Goal: Task Accomplishment & Management: Manage account settings

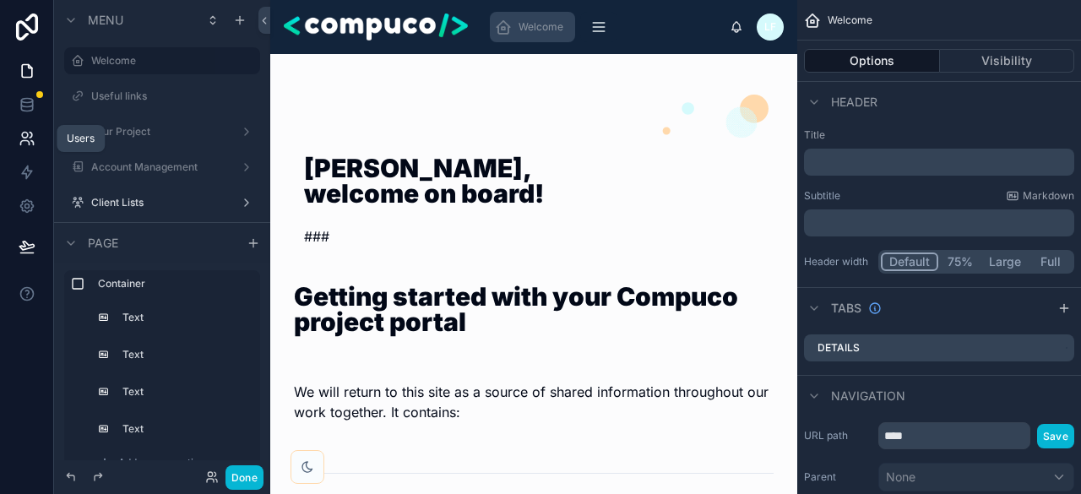
click at [30, 133] on icon at bounding box center [31, 135] width 3 height 5
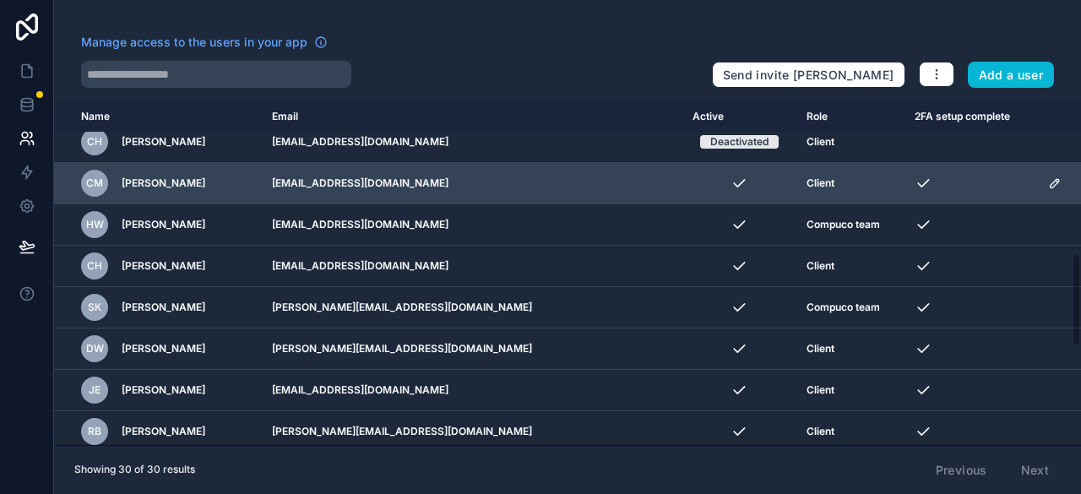
scroll to position [591, 0]
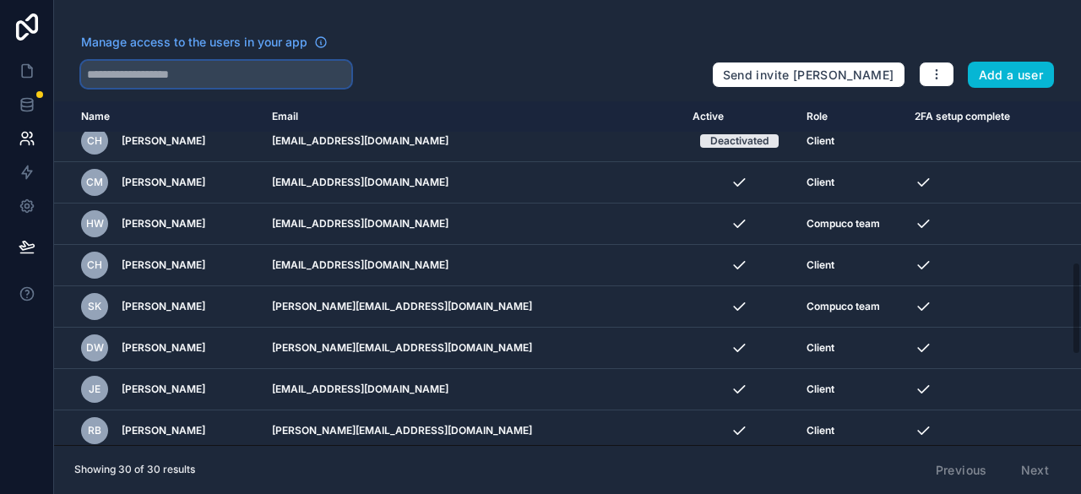
click at [166, 77] on input "text" at bounding box center [216, 74] width 270 height 27
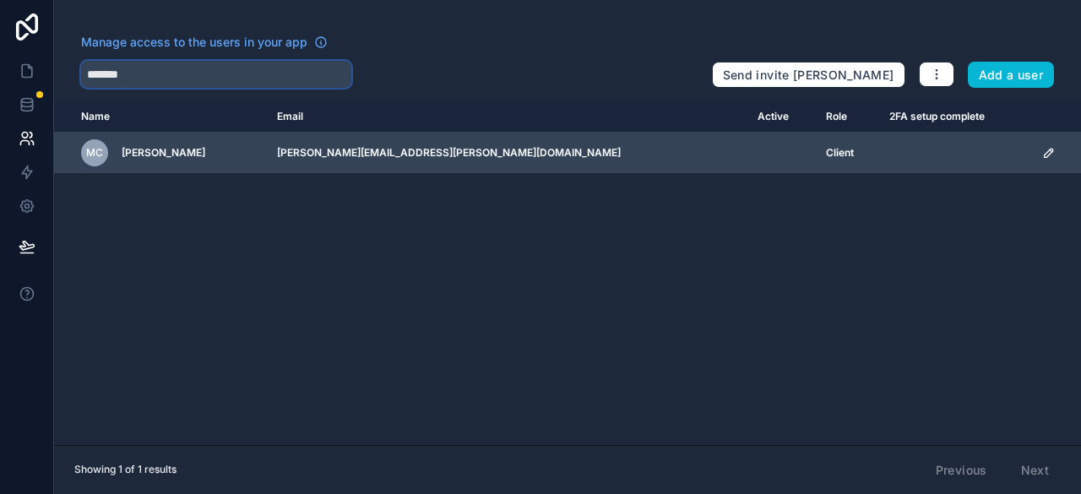
type input "*******"
click at [1045, 153] on icon "scrollable content" at bounding box center [1049, 153] width 8 height 8
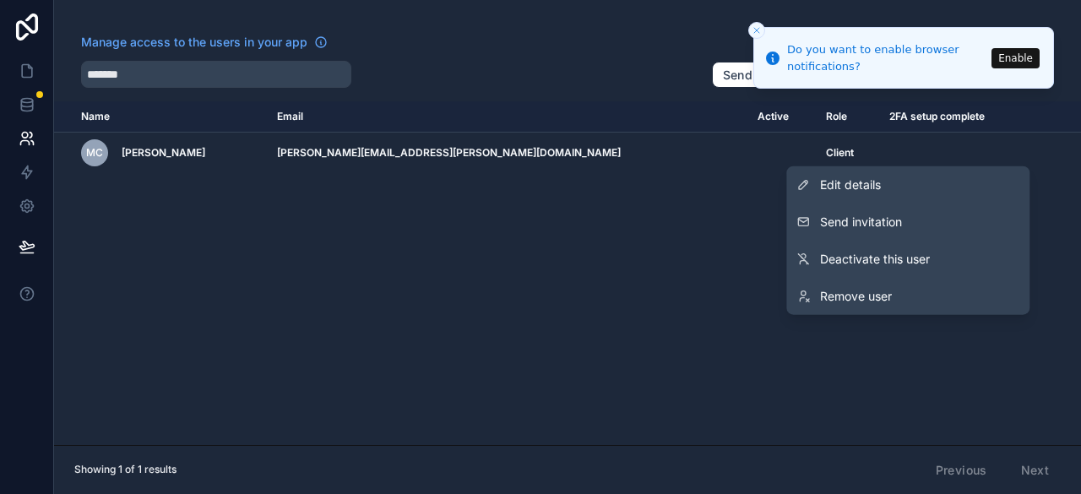
click at [162, 224] on div "Name Email Active Role 2FA setup complete [DOMAIN_NAME] MC [PERSON_NAME] [PERSO…" at bounding box center [567, 273] width 1027 height 344
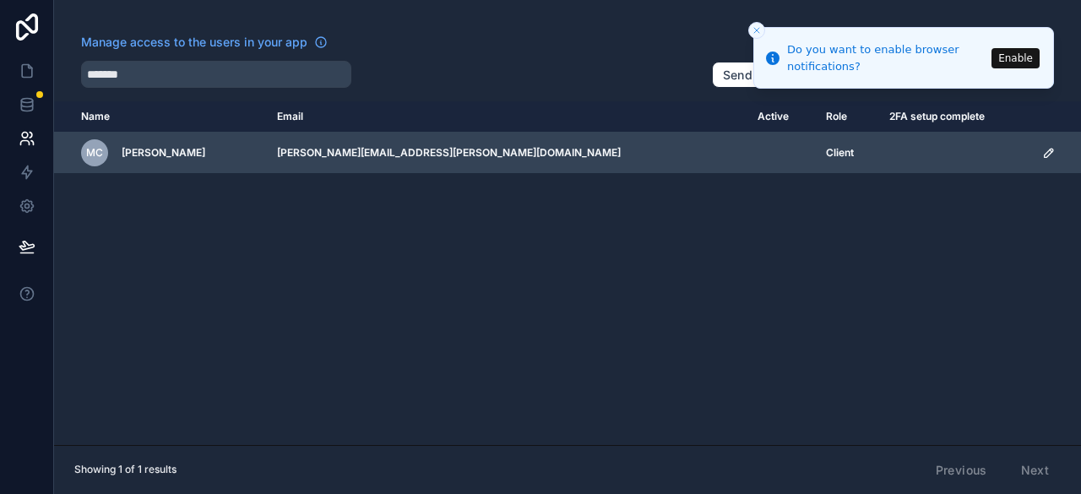
click at [1050, 150] on icon "scrollable content" at bounding box center [1051, 151] width 3 height 3
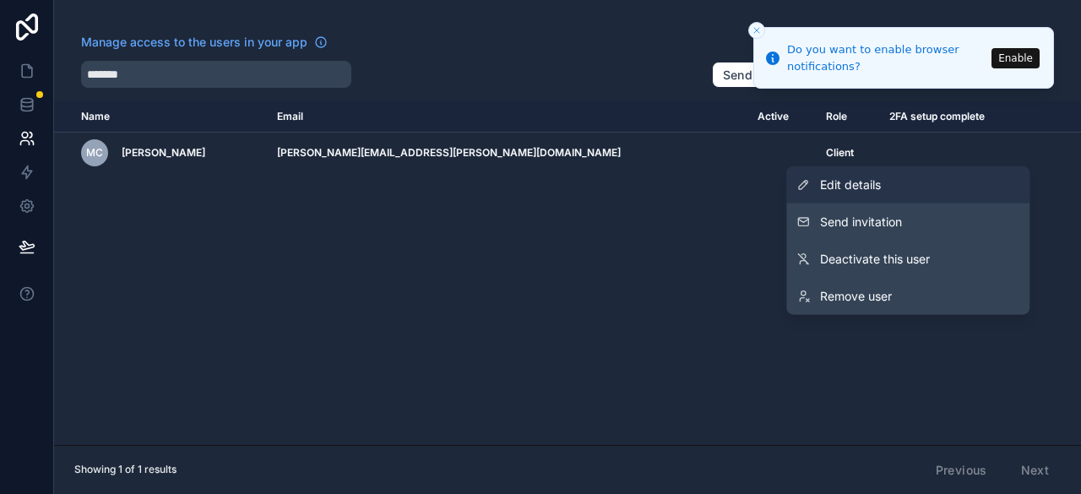
click at [850, 180] on span "Edit details" at bounding box center [850, 185] width 61 height 17
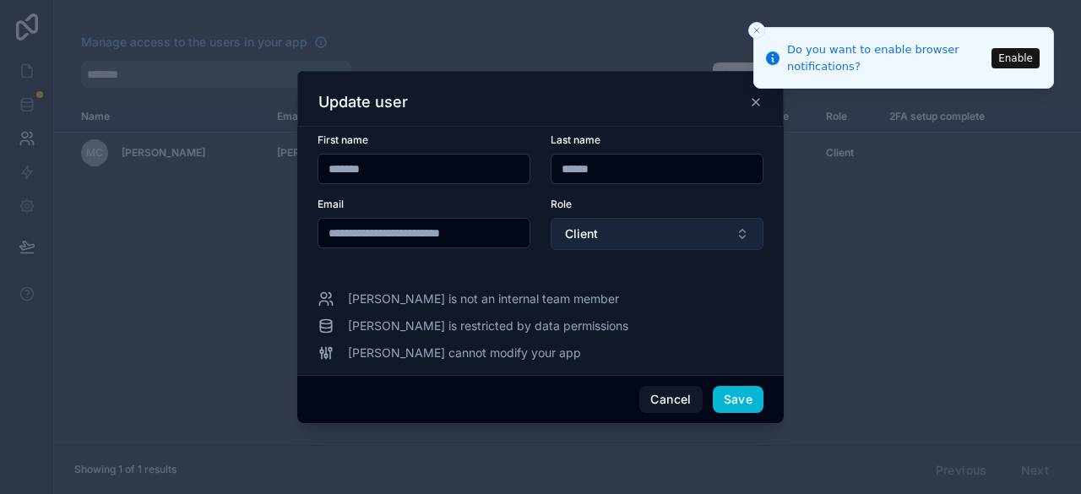
click at [628, 226] on button "Client" at bounding box center [657, 234] width 213 height 32
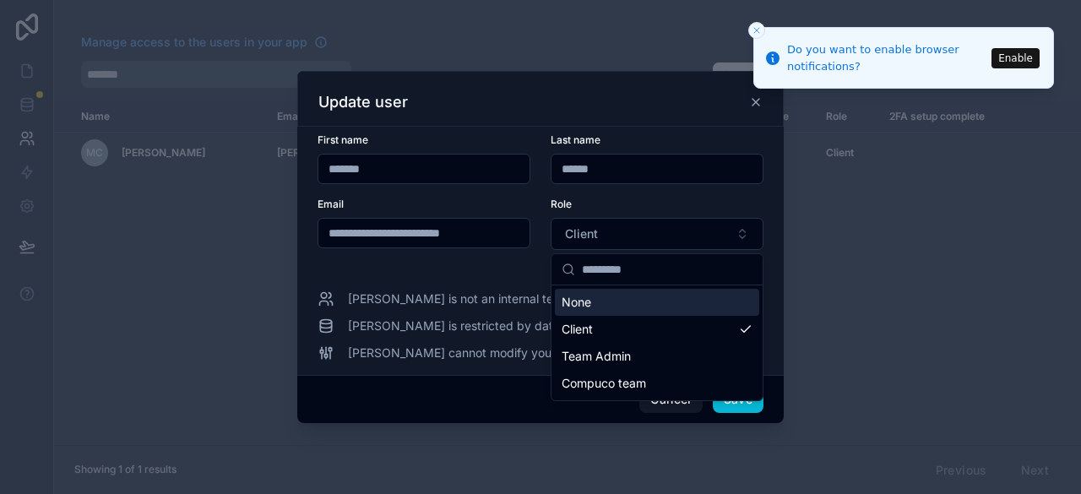
click at [652, 303] on div "None" at bounding box center [657, 302] width 204 height 27
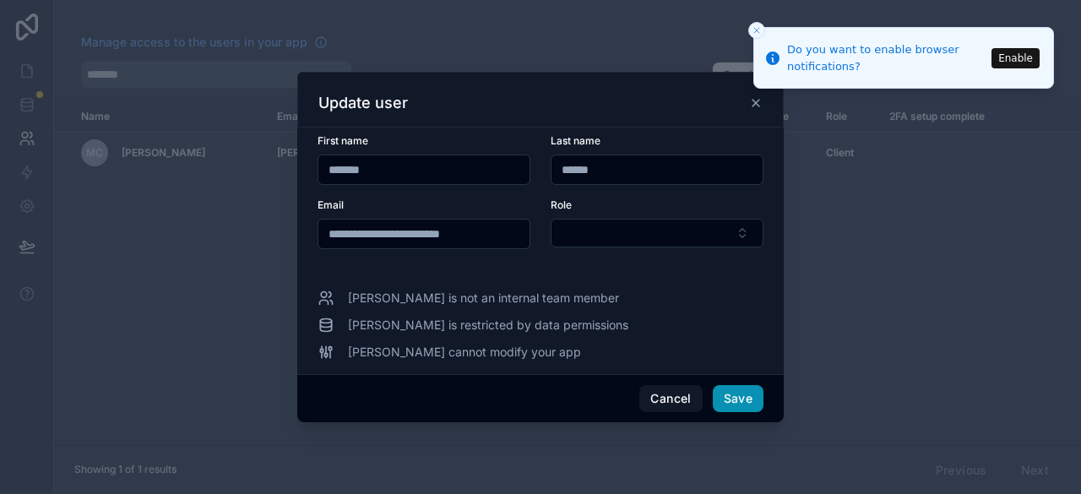
click at [747, 400] on button "Save" at bounding box center [738, 398] width 51 height 27
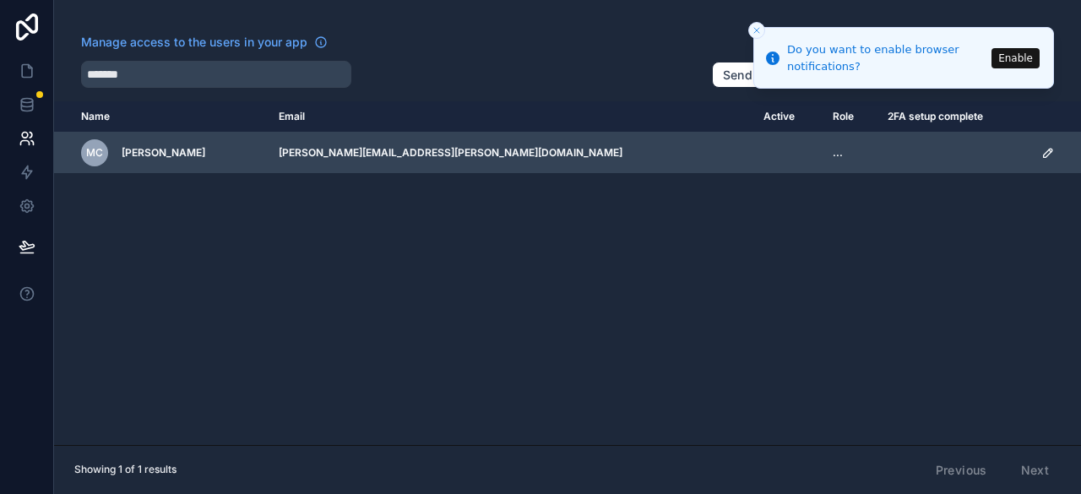
click at [1044, 152] on icon "scrollable content" at bounding box center [1048, 153] width 8 height 8
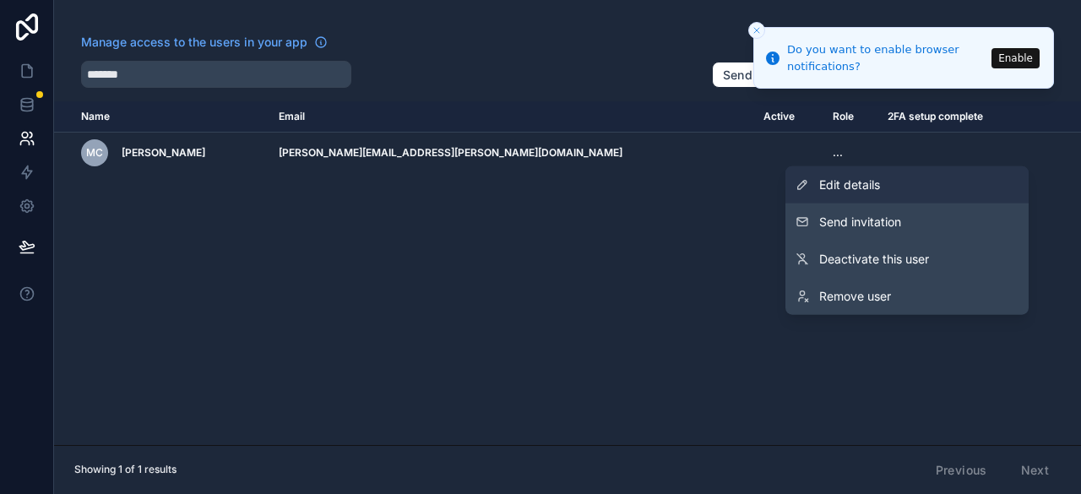
click at [842, 183] on span "Edit details" at bounding box center [849, 185] width 61 height 17
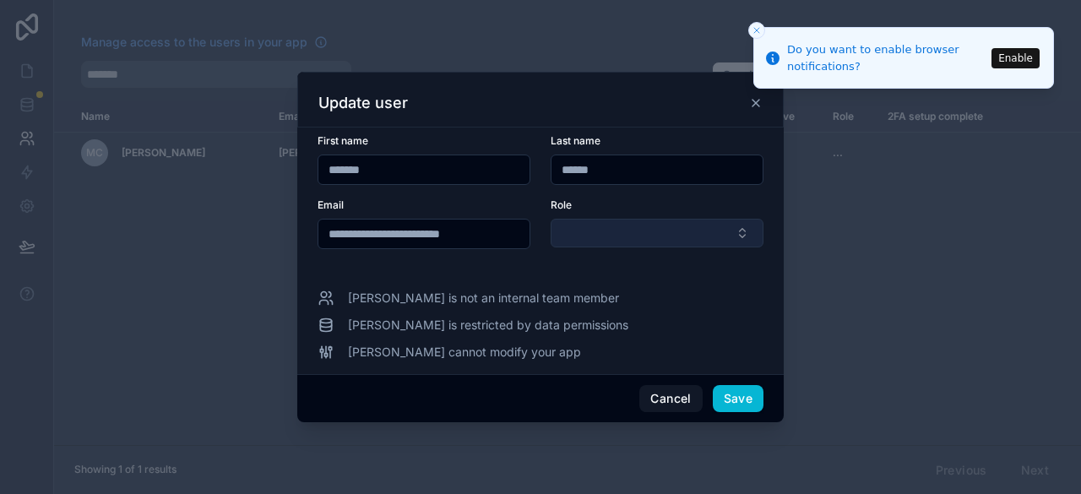
click at [650, 224] on button "Select Button" at bounding box center [657, 233] width 213 height 29
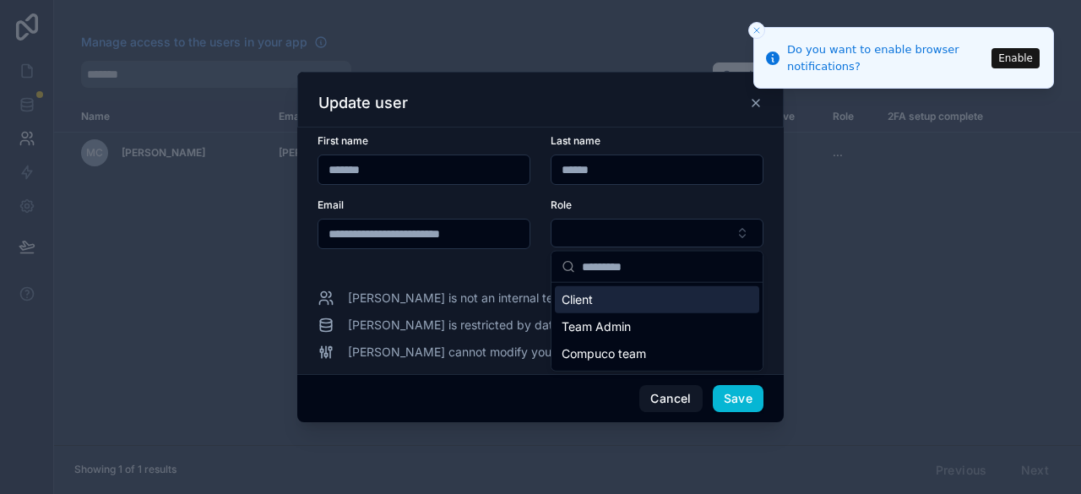
click at [615, 298] on div "Client" at bounding box center [657, 299] width 204 height 27
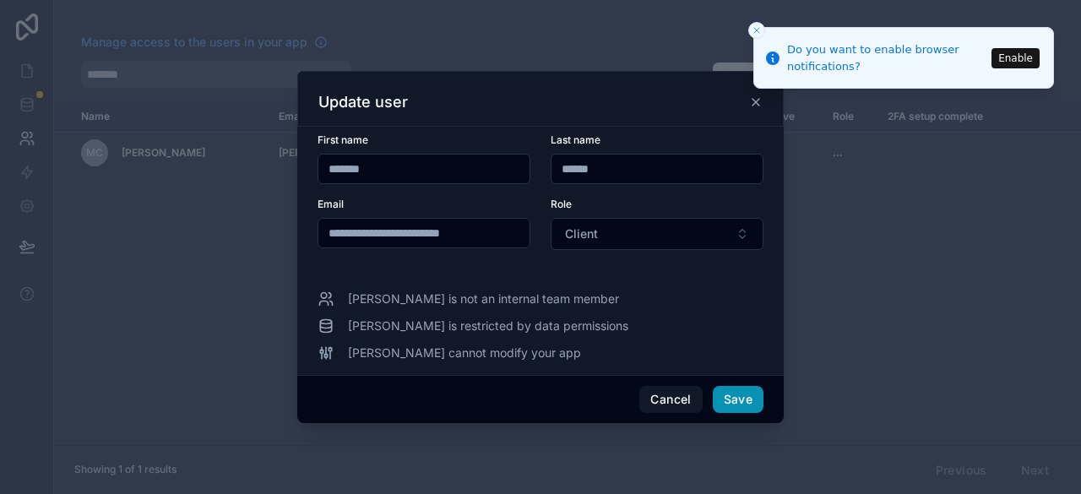
click at [738, 395] on button "Save" at bounding box center [738, 399] width 51 height 27
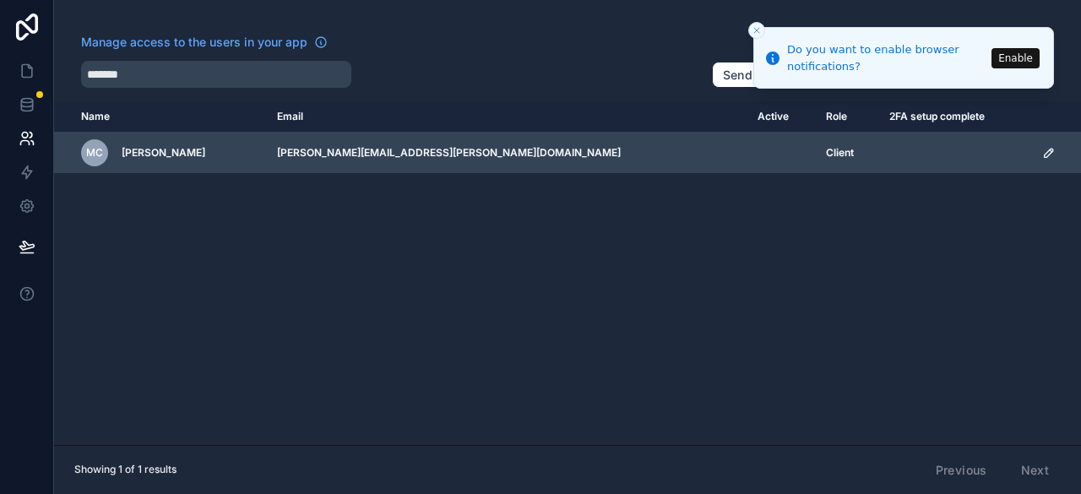
click at [1042, 150] on icon "scrollable content" at bounding box center [1049, 153] width 14 height 14
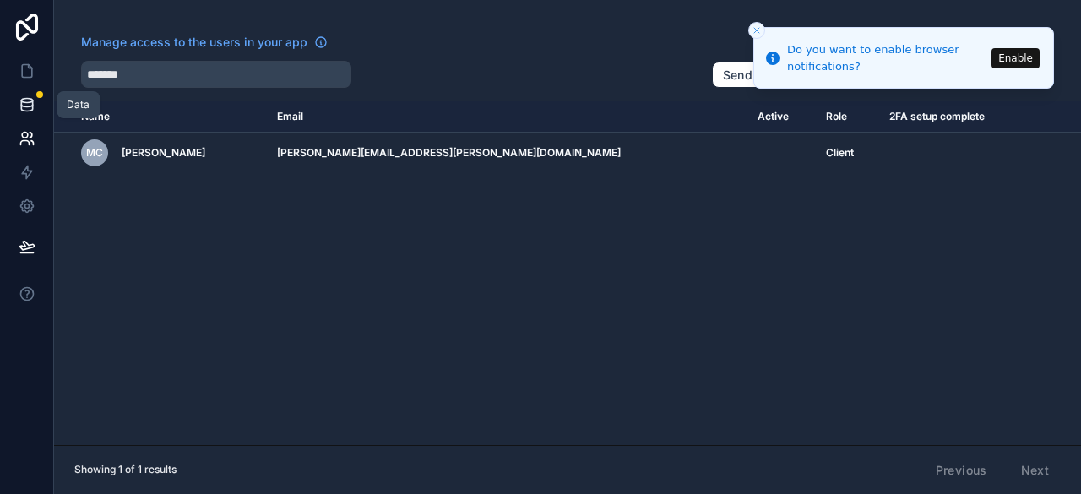
click at [25, 101] on icon at bounding box center [27, 104] width 17 height 17
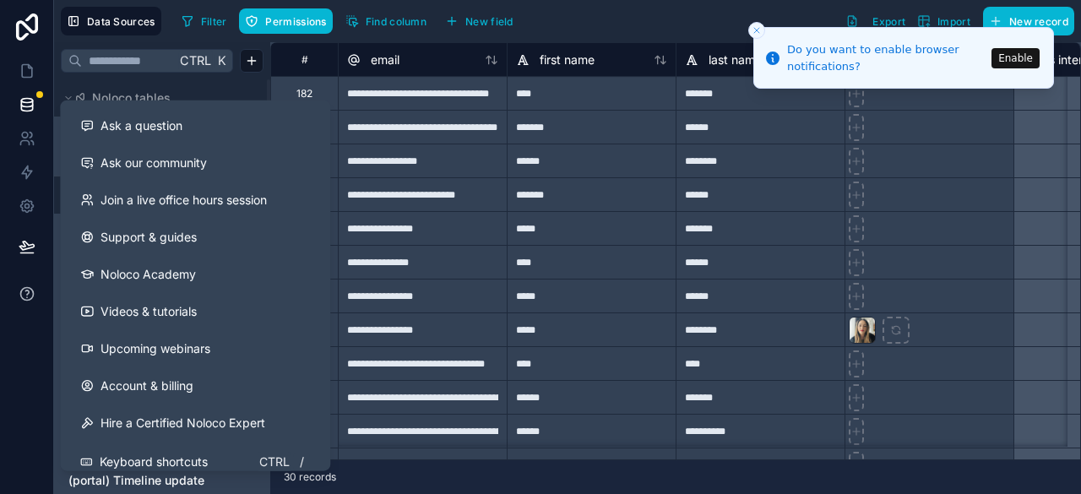
click at [27, 297] on icon at bounding box center [27, 294] width 17 height 17
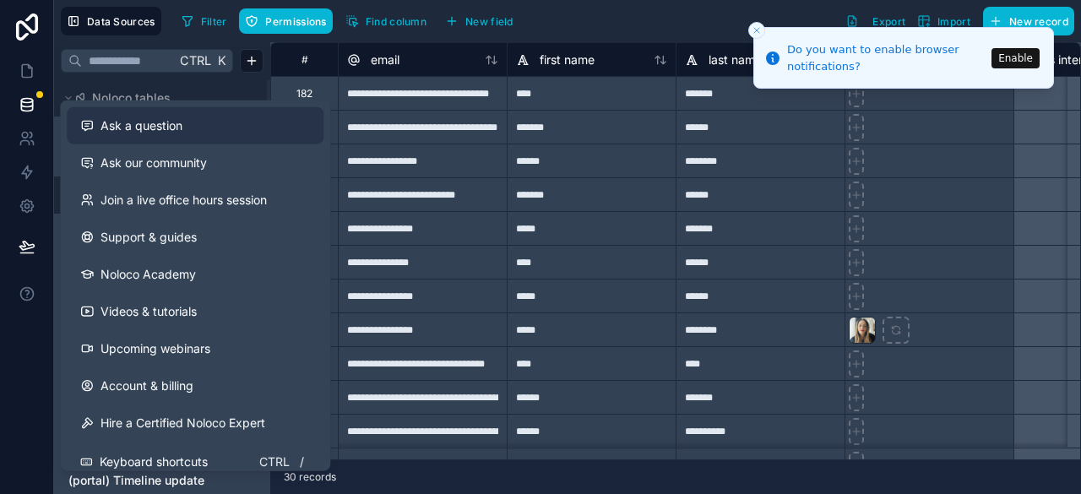
click at [166, 128] on span "Ask a question" at bounding box center [142, 125] width 82 height 17
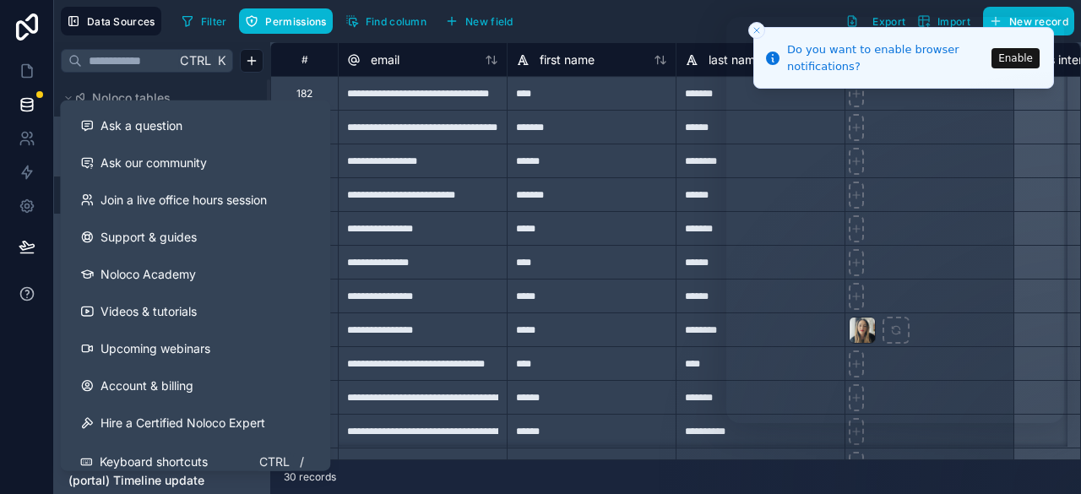
click at [25, 291] on icon at bounding box center [26, 293] width 3 height 4
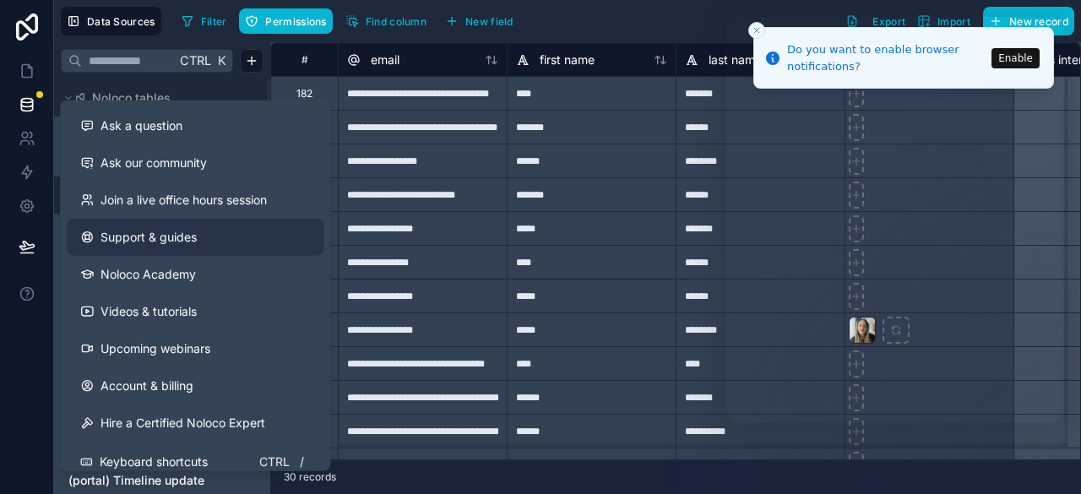
click at [212, 243] on link "Support & guides" at bounding box center [195, 237] width 257 height 37
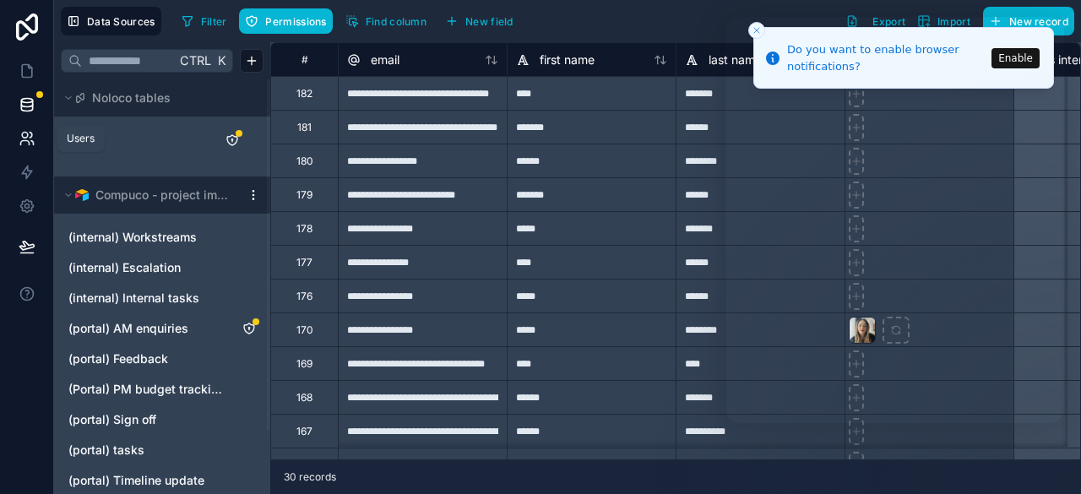
click at [25, 128] on link at bounding box center [26, 139] width 53 height 34
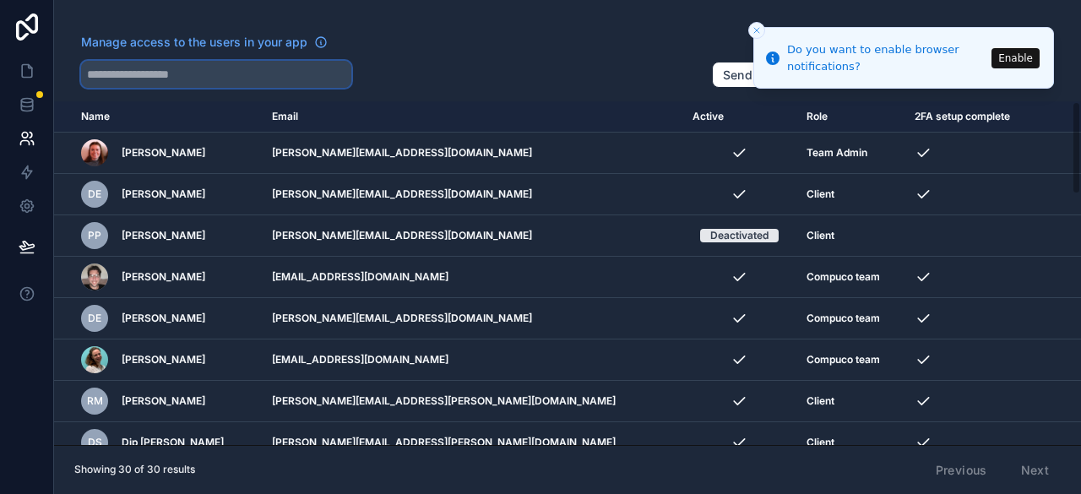
click at [199, 77] on input "text" at bounding box center [216, 74] width 270 height 27
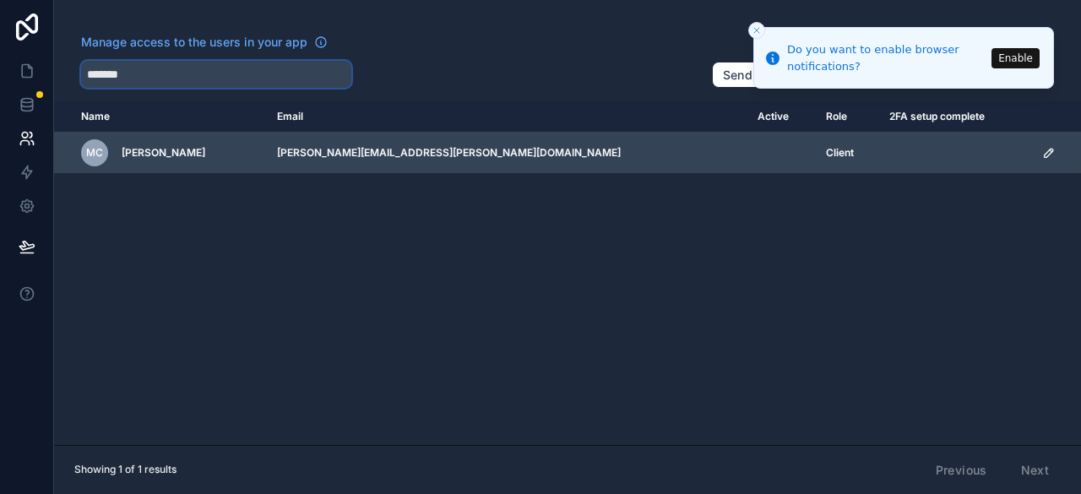
type input "*******"
click at [1042, 147] on icon "scrollable content" at bounding box center [1049, 153] width 14 height 14
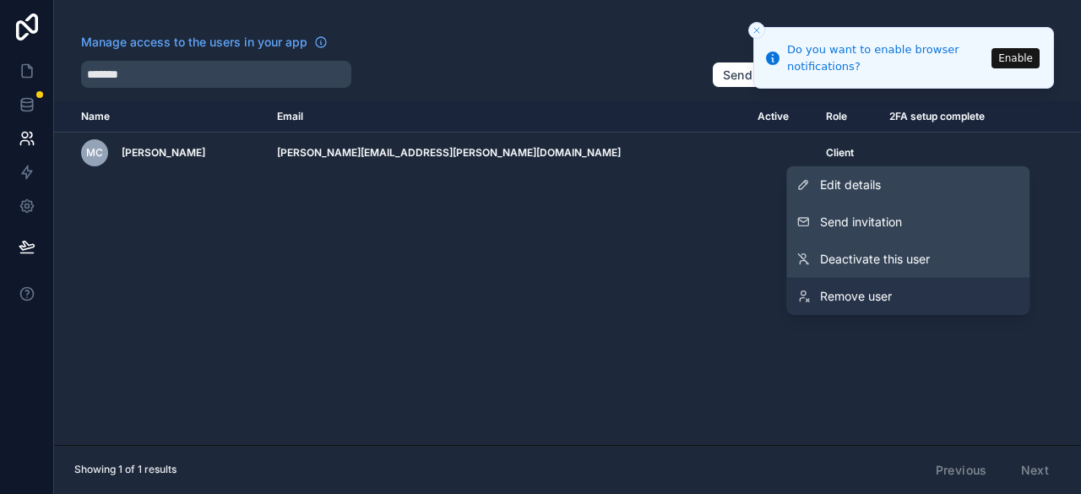
click at [840, 295] on span "Remove user" at bounding box center [856, 296] width 72 height 17
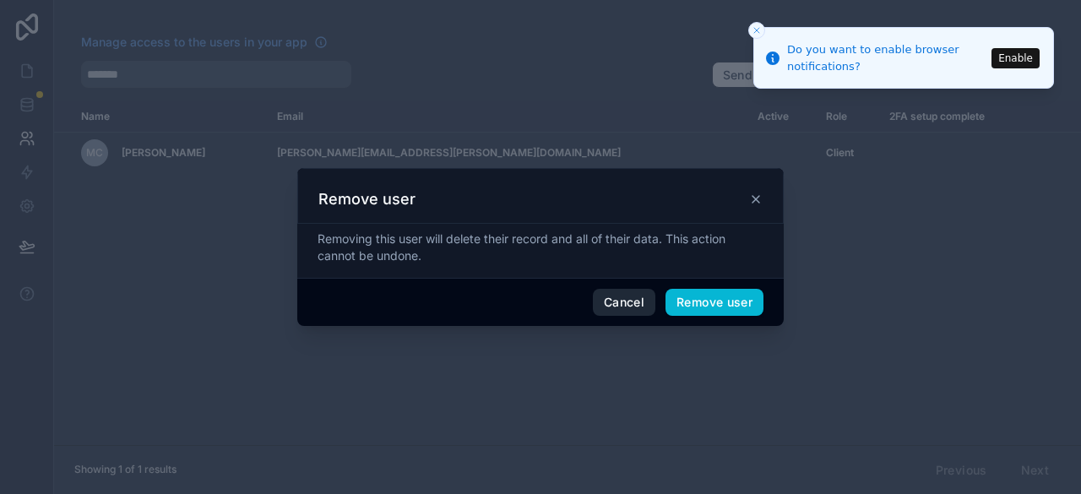
click at [615, 299] on button "Cancel" at bounding box center [624, 302] width 63 height 27
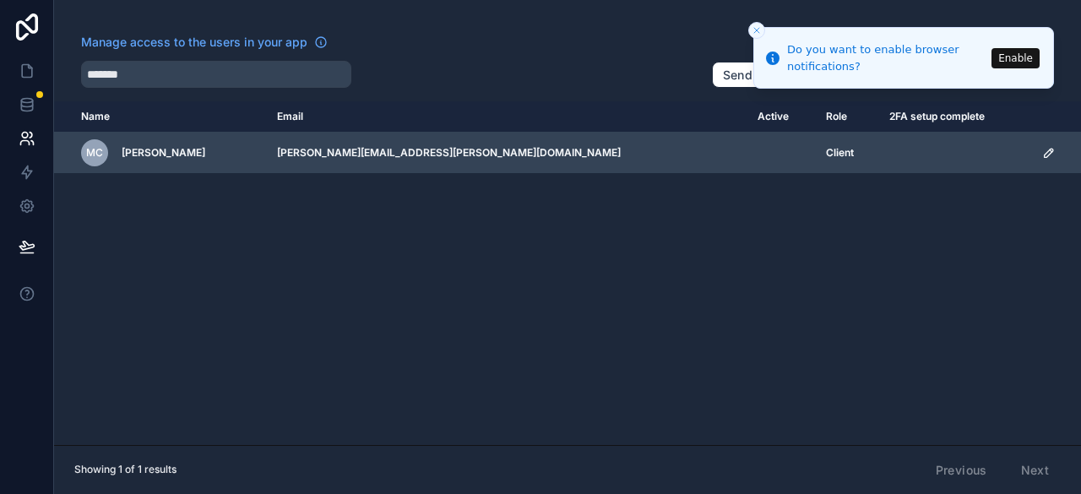
click at [1042, 151] on icon "scrollable content" at bounding box center [1049, 153] width 14 height 14
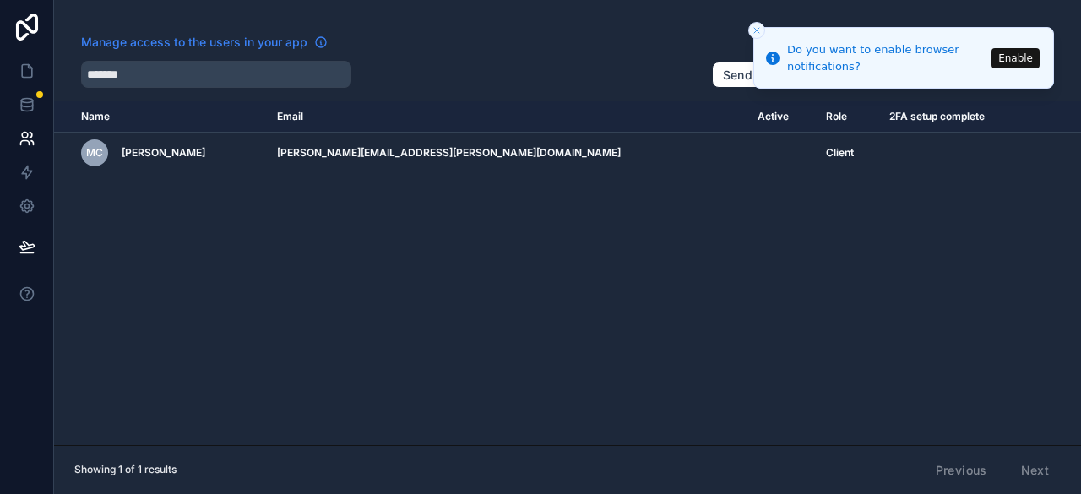
click at [260, 39] on span "Manage access to the users in your app" at bounding box center [194, 42] width 226 height 17
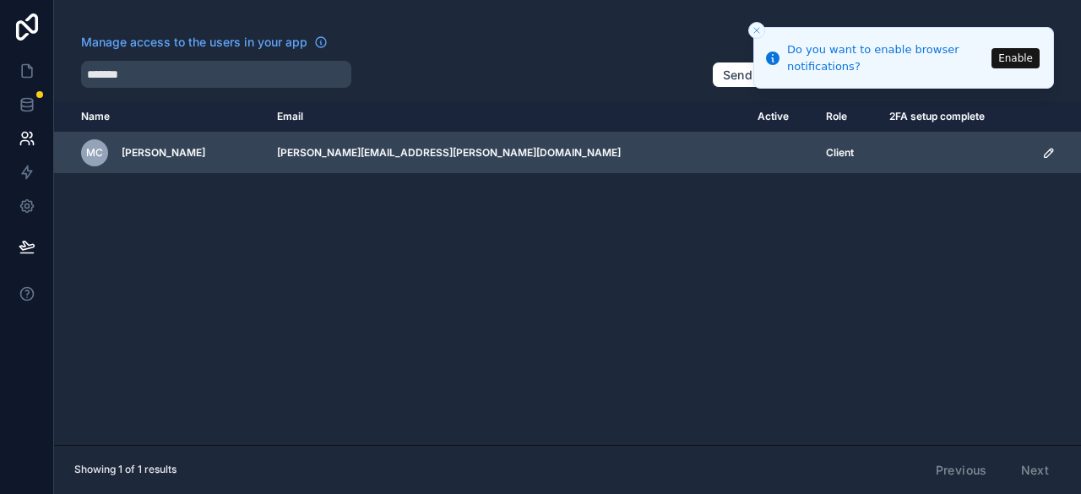
click at [1045, 151] on icon "scrollable content" at bounding box center [1049, 153] width 8 height 8
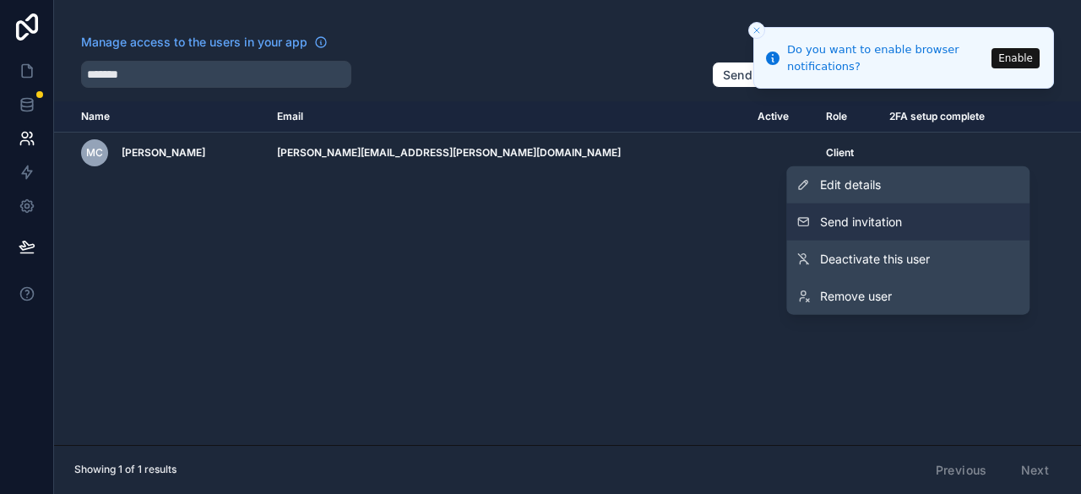
click at [861, 225] on span "Send invitation" at bounding box center [861, 222] width 82 height 17
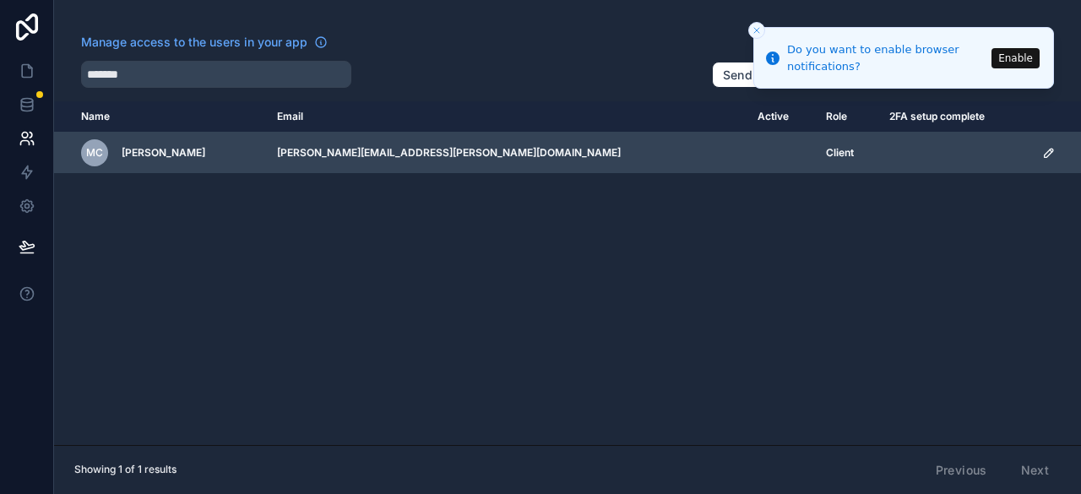
click at [1042, 153] on icon "scrollable content" at bounding box center [1049, 153] width 14 height 14
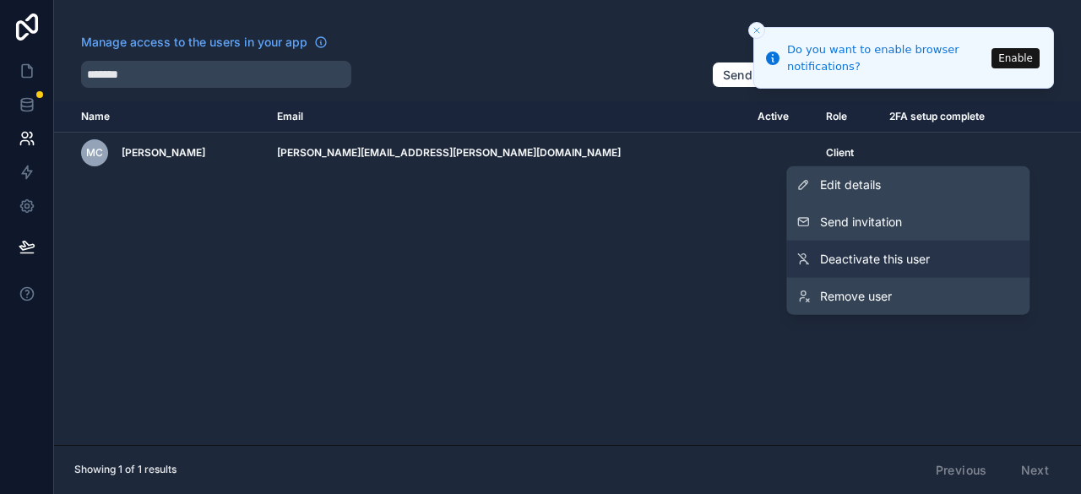
click at [867, 259] on span "Deactivate this user" at bounding box center [875, 259] width 110 height 17
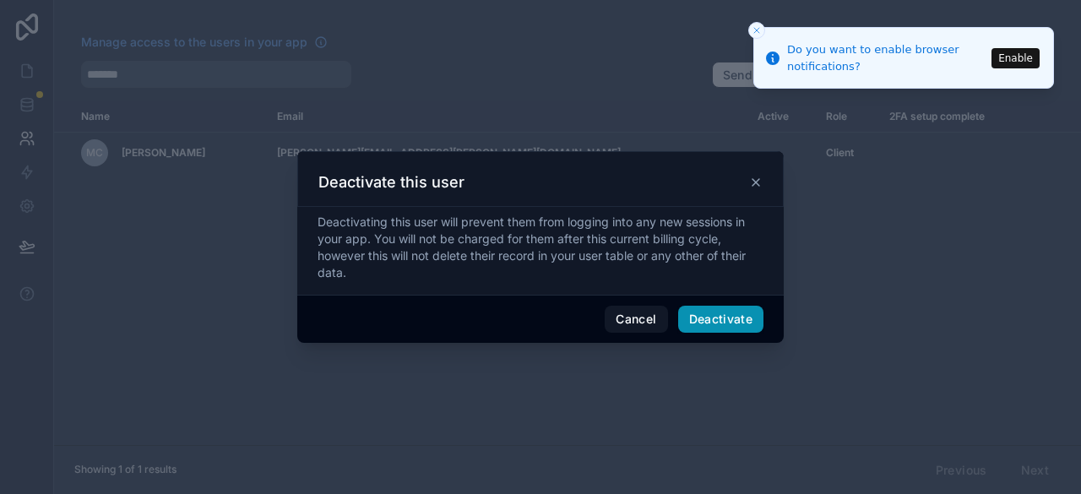
click at [726, 322] on button "Deactivate" at bounding box center [721, 319] width 86 height 27
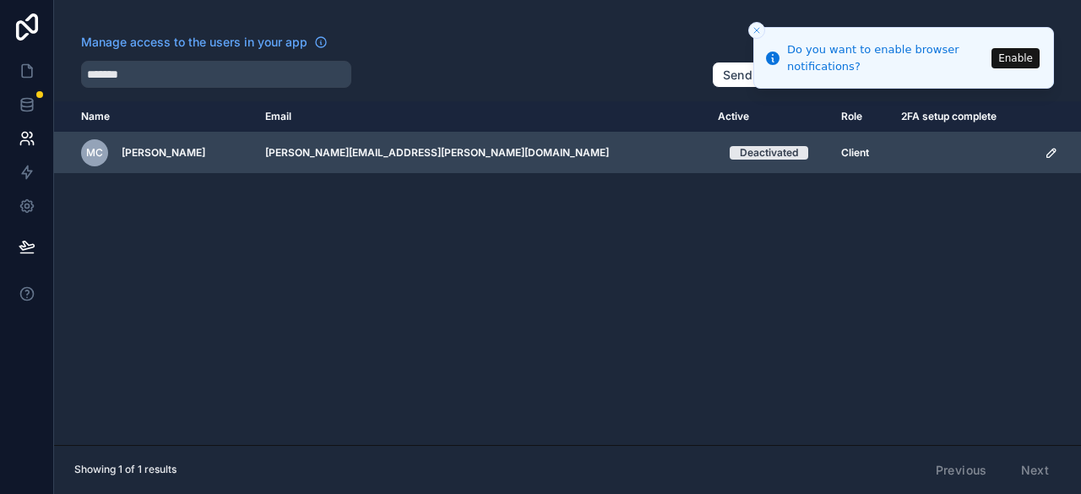
click at [1045, 150] on icon "scrollable content" at bounding box center [1052, 153] width 14 height 14
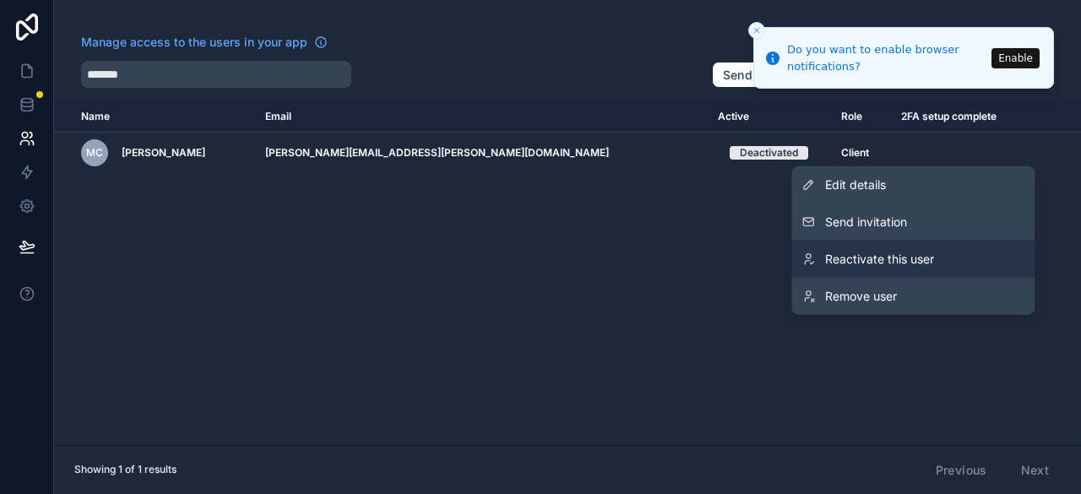
click at [879, 263] on span "Reactivate this user" at bounding box center [879, 259] width 109 height 17
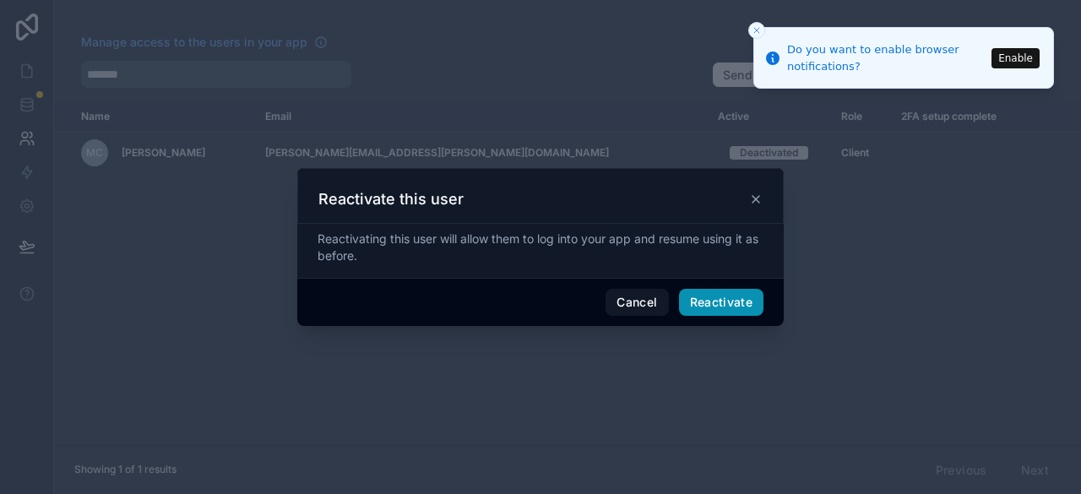
click at [709, 300] on button "Reactivate" at bounding box center [721, 302] width 85 height 27
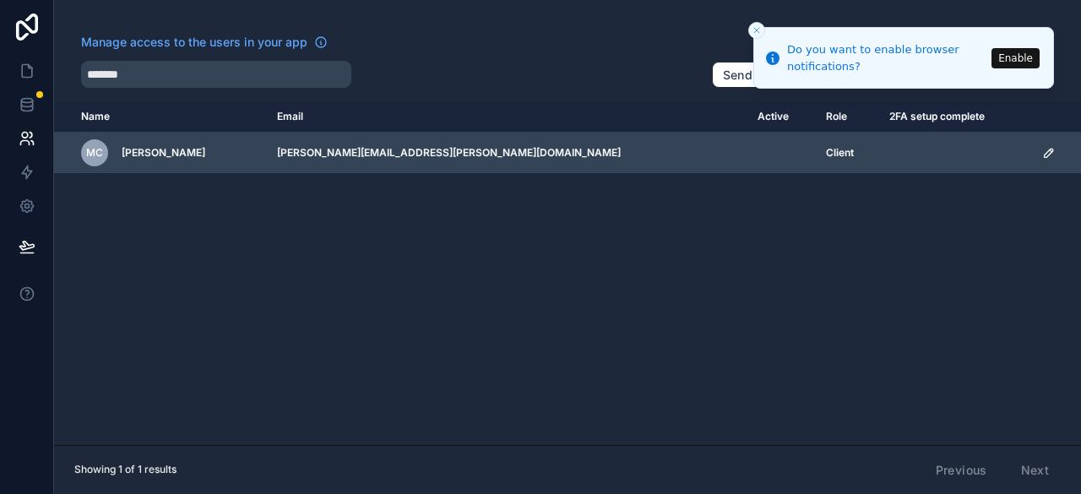
click at [1042, 155] on icon "scrollable content" at bounding box center [1049, 153] width 14 height 14
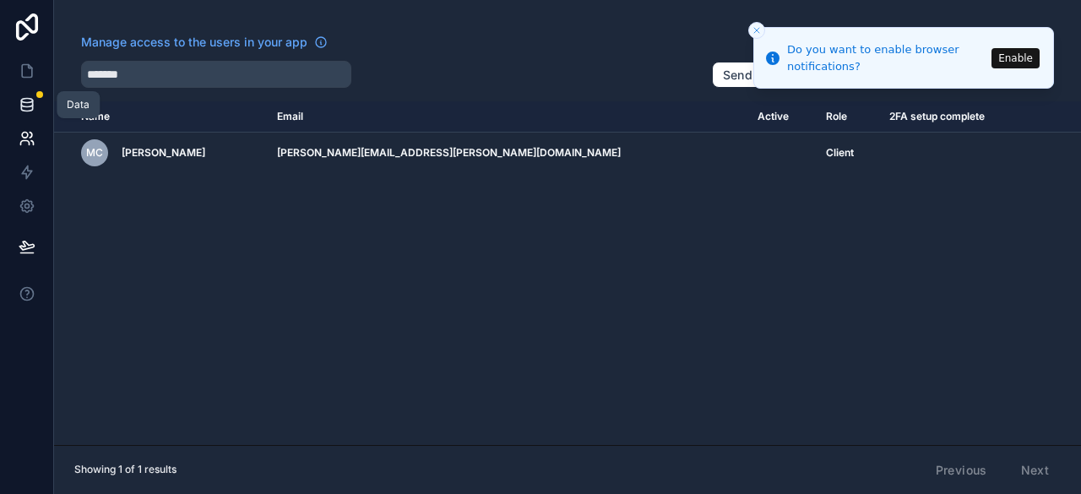
click at [25, 101] on icon at bounding box center [27, 104] width 17 height 17
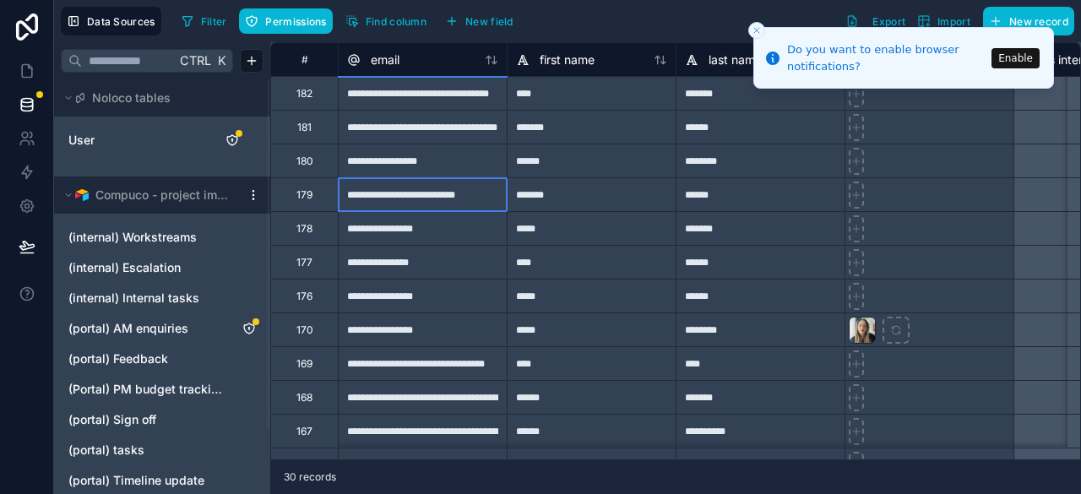
click at [363, 193] on div "**********" at bounding box center [422, 194] width 169 height 34
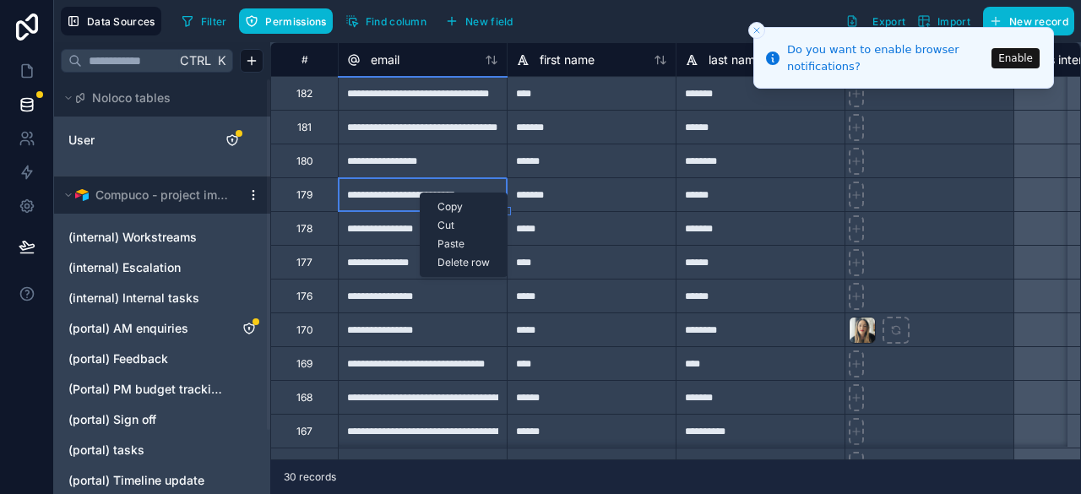
click at [450, 210] on div "Copy" at bounding box center [464, 207] width 86 height 19
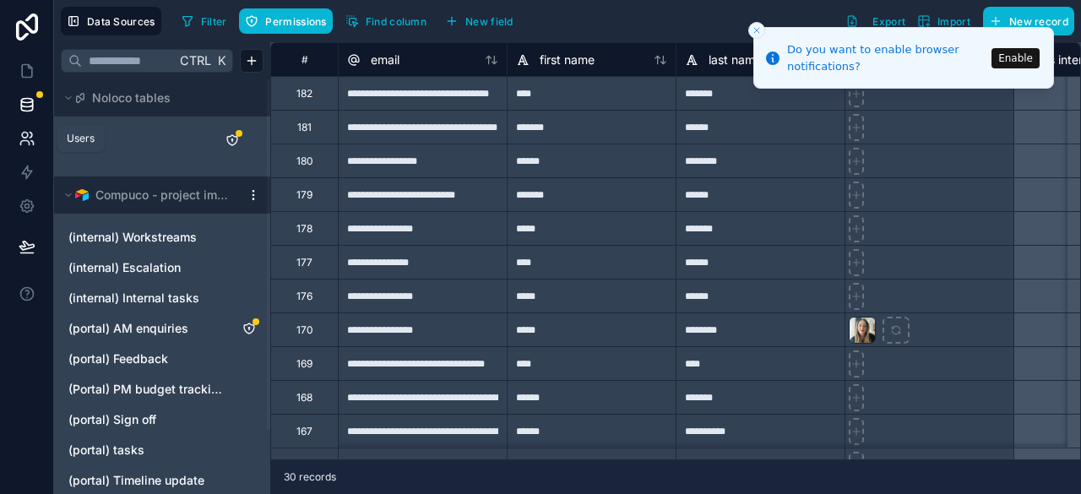
click at [26, 133] on icon at bounding box center [25, 136] width 6 height 6
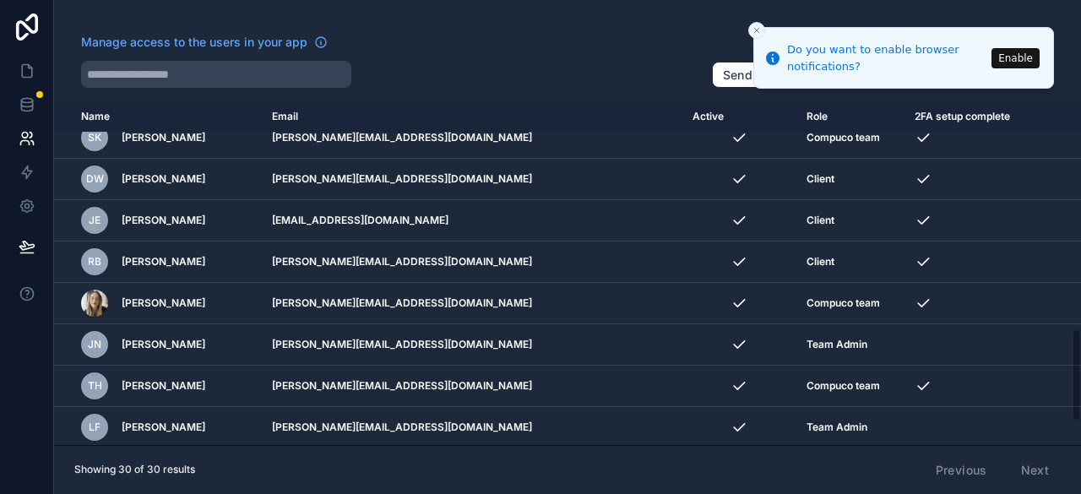
scroll to position [919, 0]
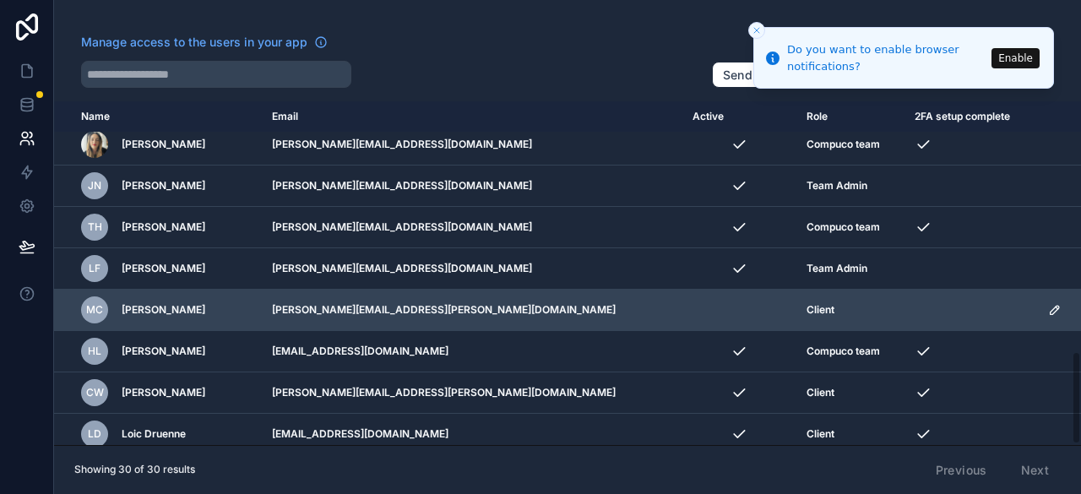
click at [1048, 303] on icon "scrollable content" at bounding box center [1055, 310] width 14 height 14
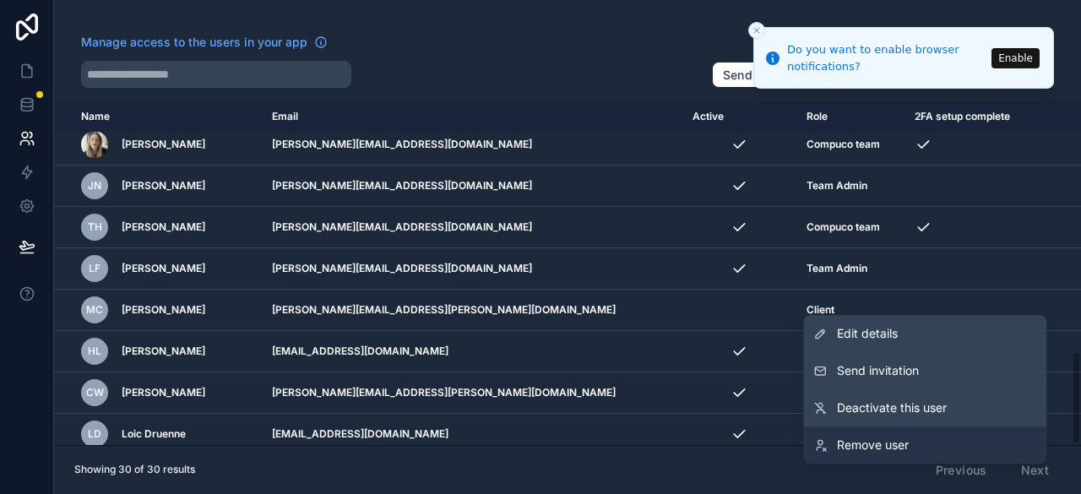
click at [870, 446] on span "Remove user" at bounding box center [873, 445] width 72 height 17
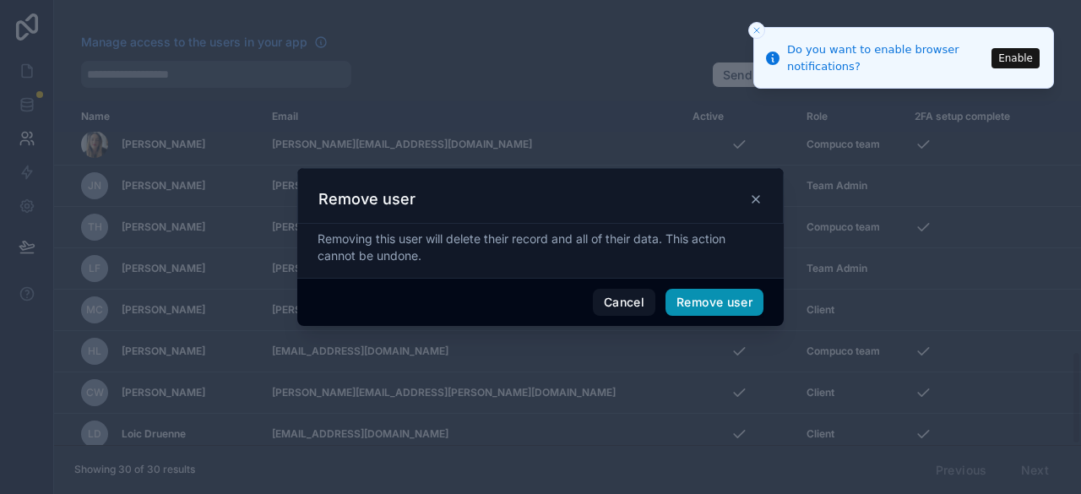
click at [704, 300] on button "Remove user" at bounding box center [715, 302] width 98 height 27
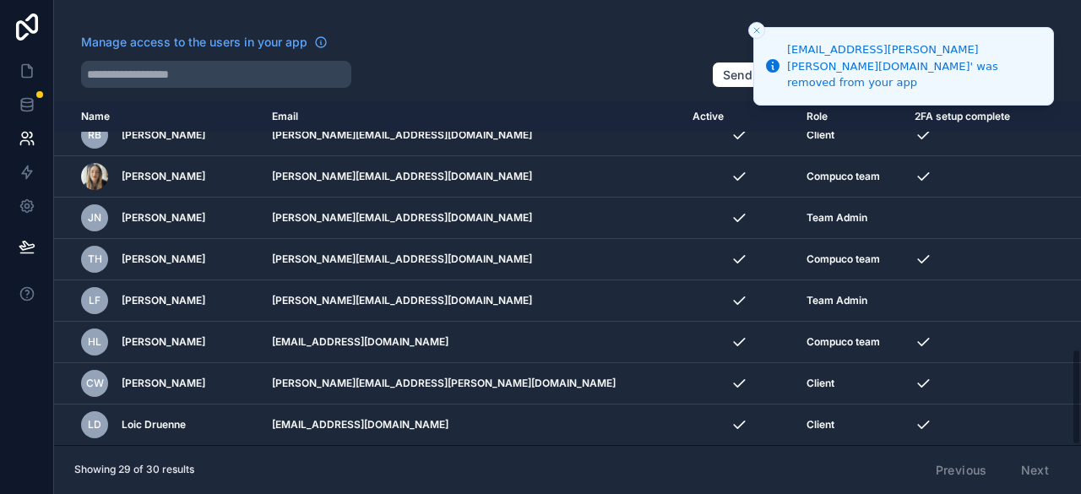
scroll to position [878, 0]
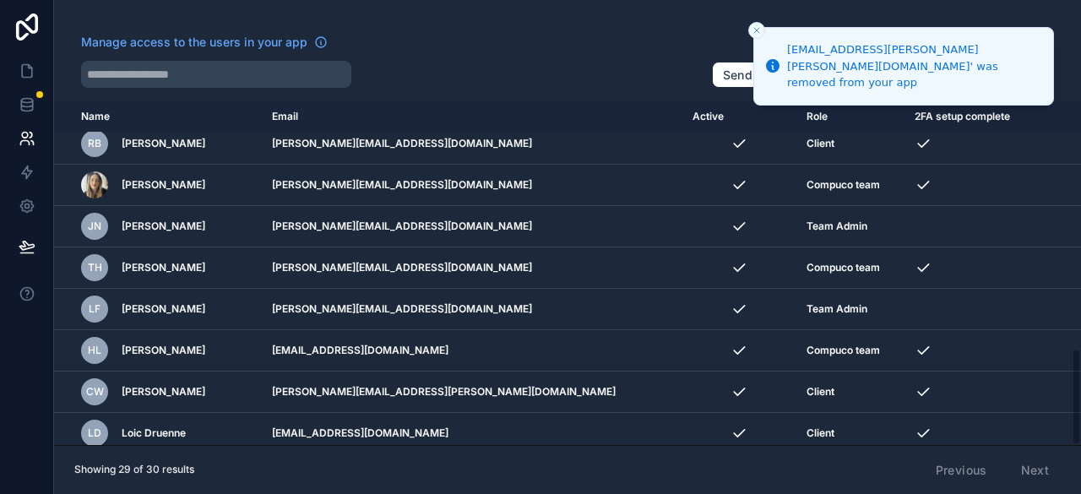
click at [620, 34] on div "Manage access to the users in your app" at bounding box center [389, 47] width 617 height 27
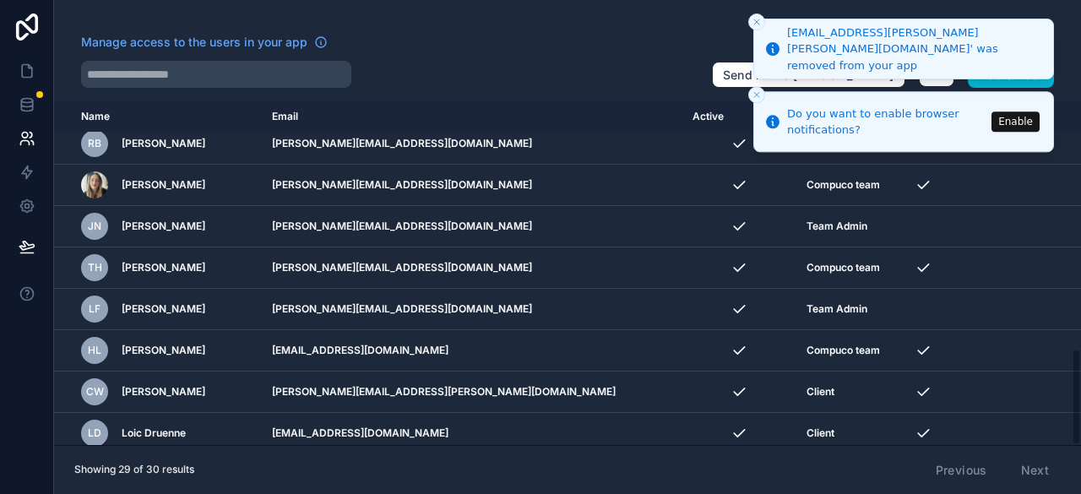
click at [759, 21] on icon "Close toast" at bounding box center [757, 22] width 10 height 10
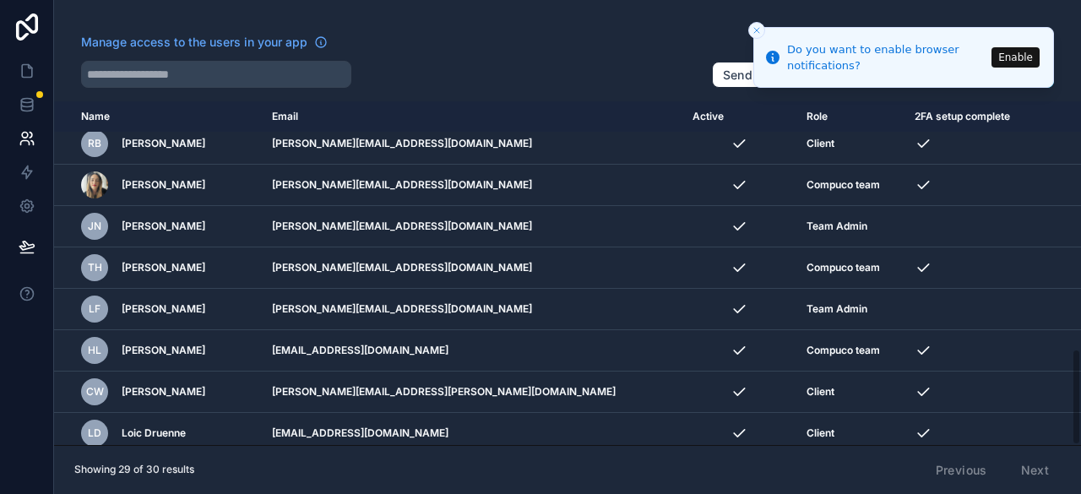
click at [757, 25] on icon "Close toast" at bounding box center [757, 30] width 10 height 10
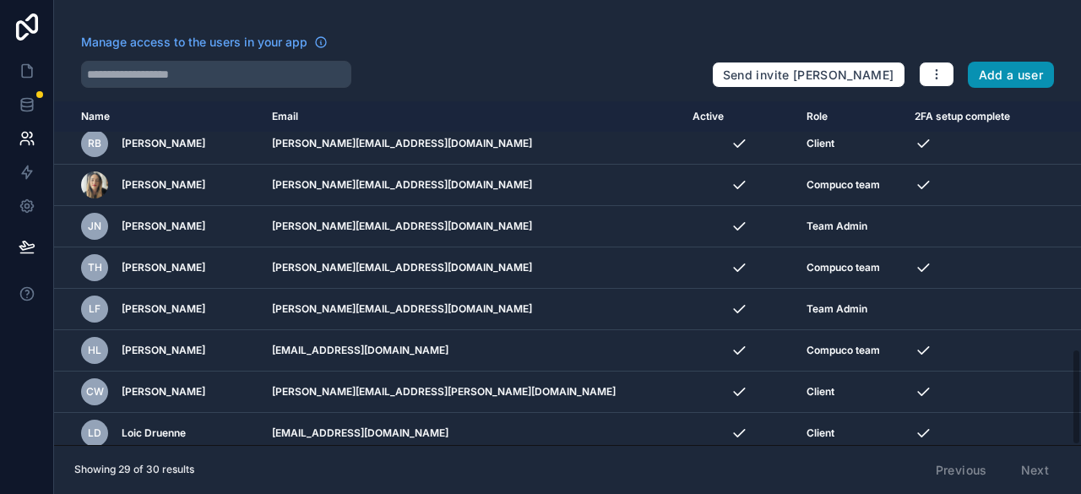
click at [1003, 67] on button "Add a user" at bounding box center [1011, 75] width 87 height 27
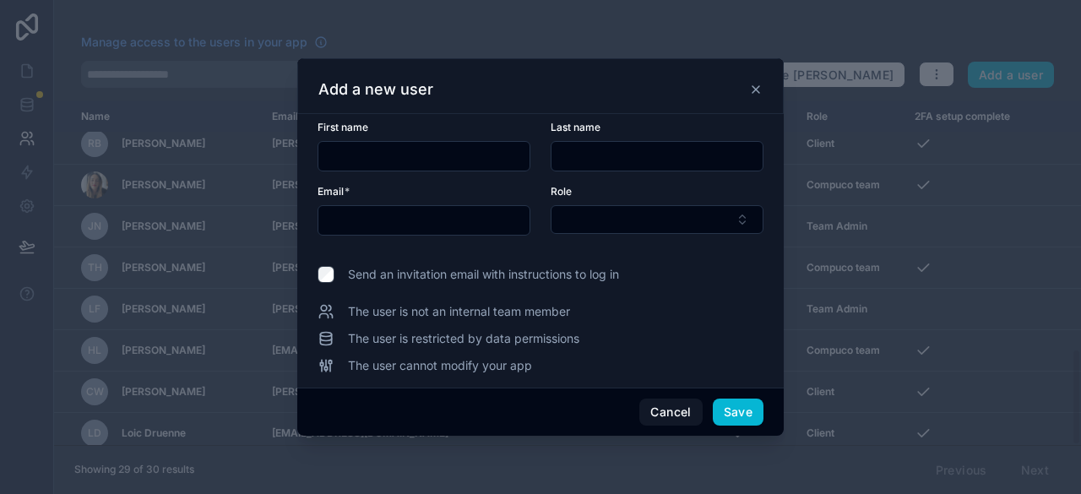
click at [421, 151] on input "text" at bounding box center [423, 156] width 211 height 24
type input "*******"
click at [595, 160] on input "text" at bounding box center [657, 156] width 211 height 24
type input "******"
click at [378, 222] on input "text" at bounding box center [423, 221] width 211 height 24
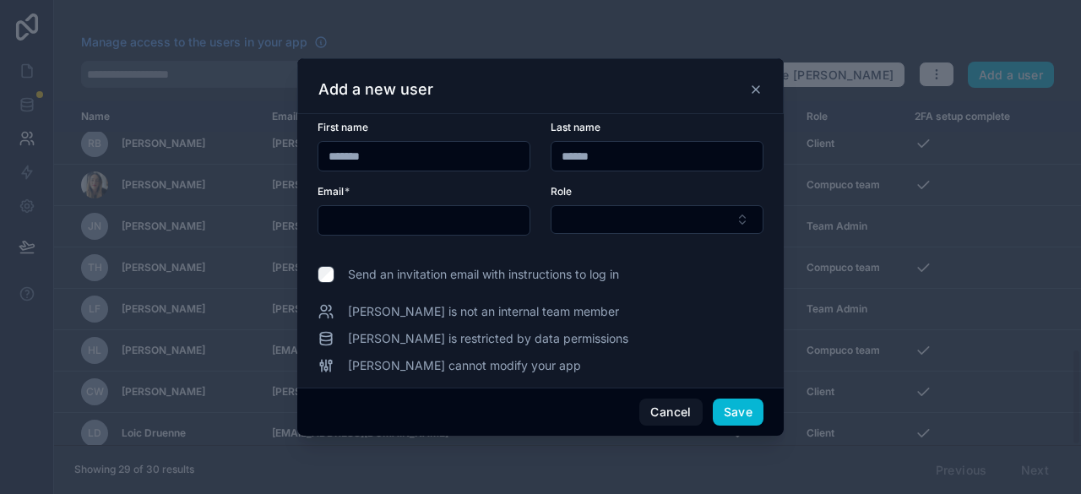
type input "**********"
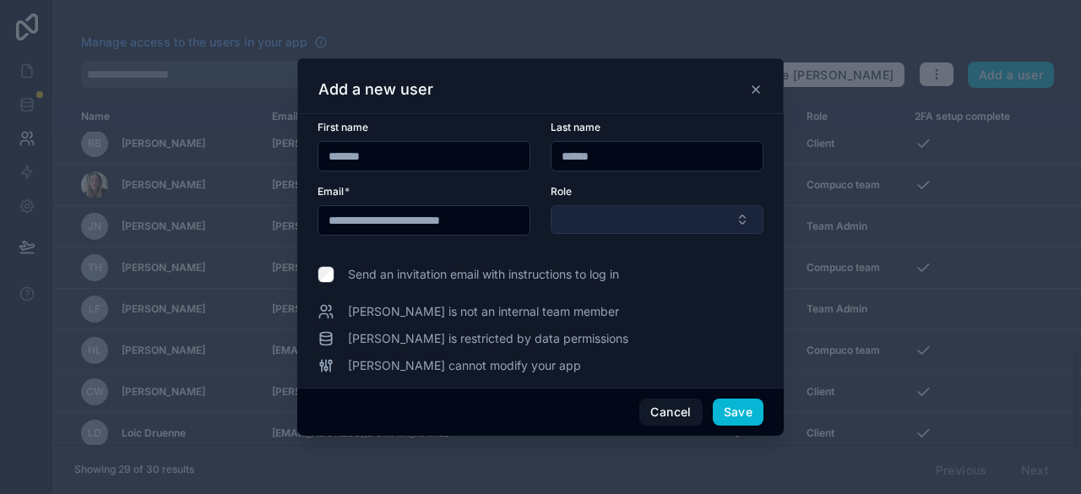
click at [593, 211] on button "Select Button" at bounding box center [657, 219] width 213 height 29
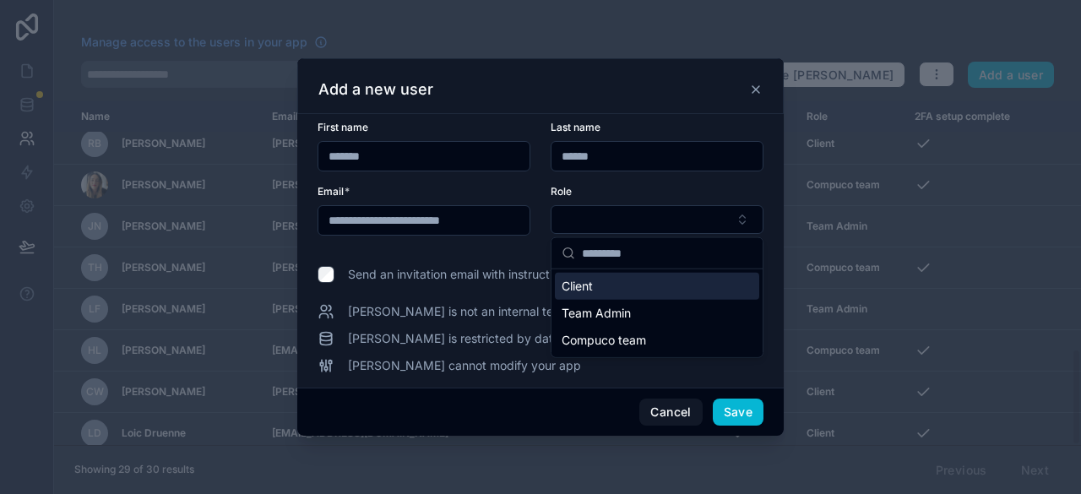
click at [603, 291] on div "Client" at bounding box center [657, 286] width 204 height 27
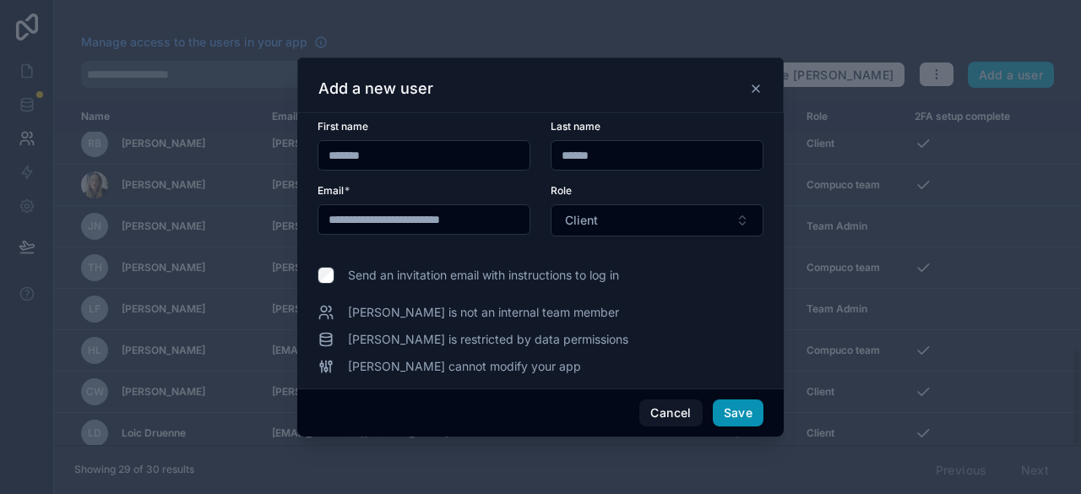
click at [743, 409] on button "Save" at bounding box center [738, 413] width 51 height 27
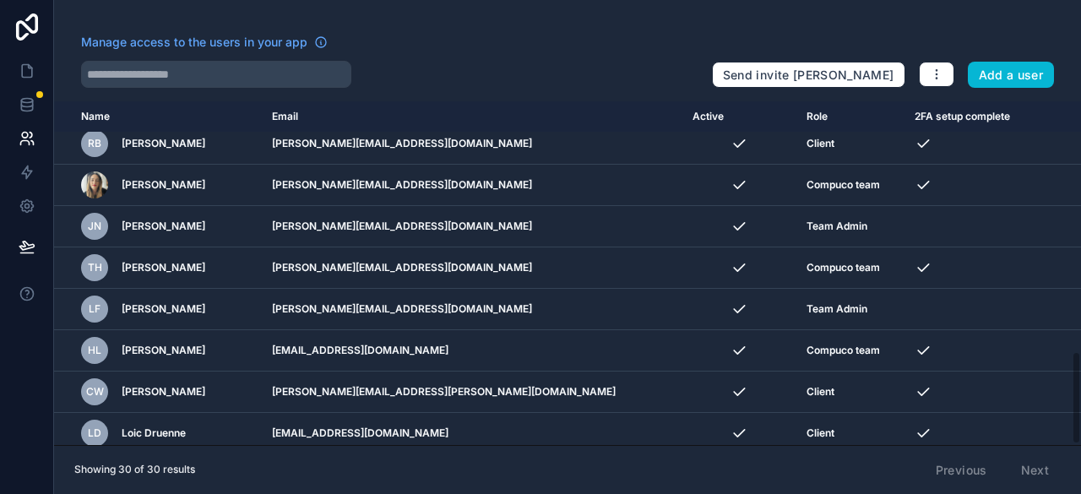
scroll to position [919, 0]
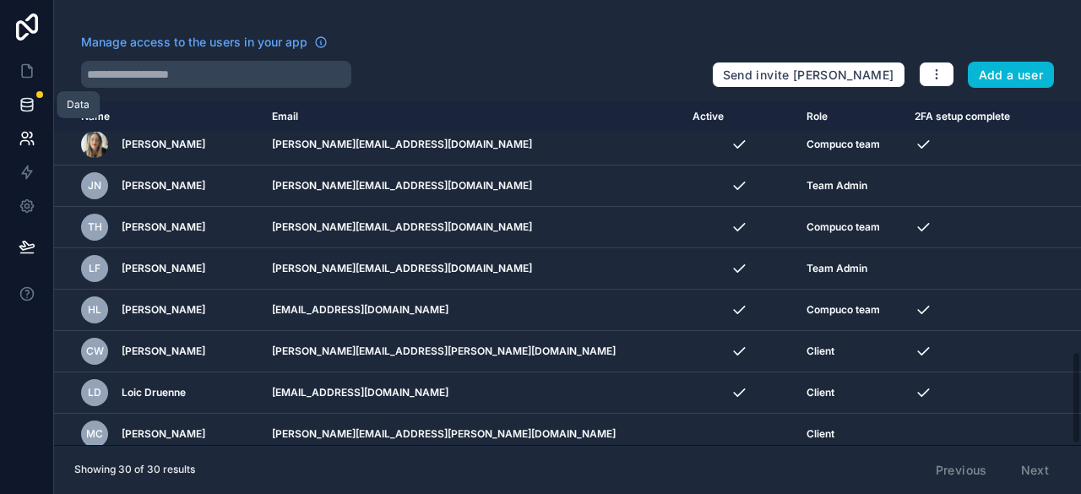
click at [30, 99] on icon at bounding box center [26, 101] width 11 height 4
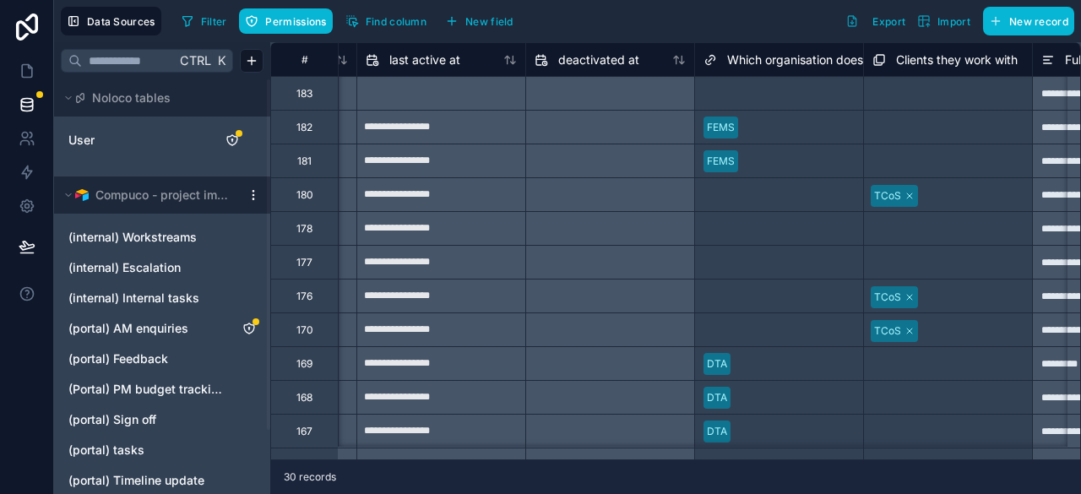
scroll to position [0, 1343]
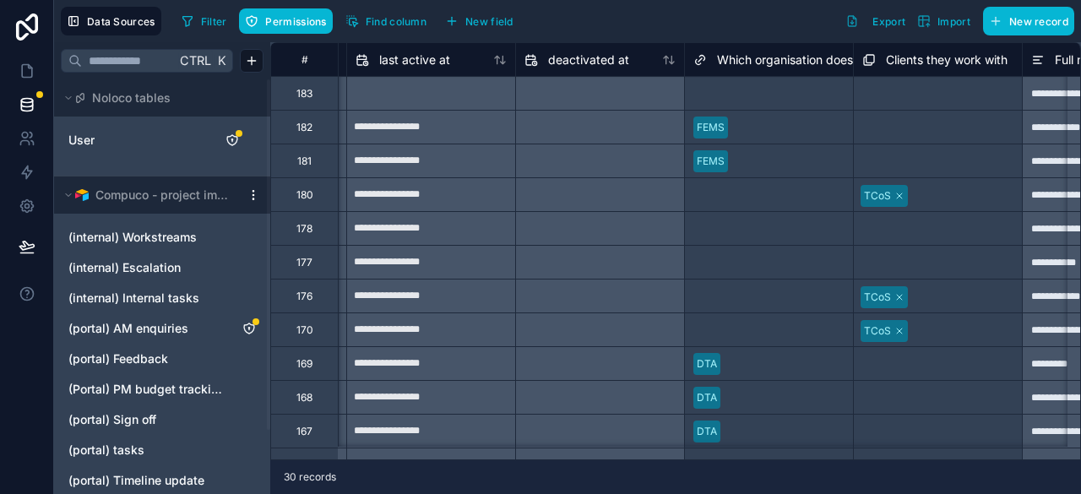
click at [714, 84] on div "Select a Which organisation does the client belong to?" at bounding box center [768, 92] width 151 height 27
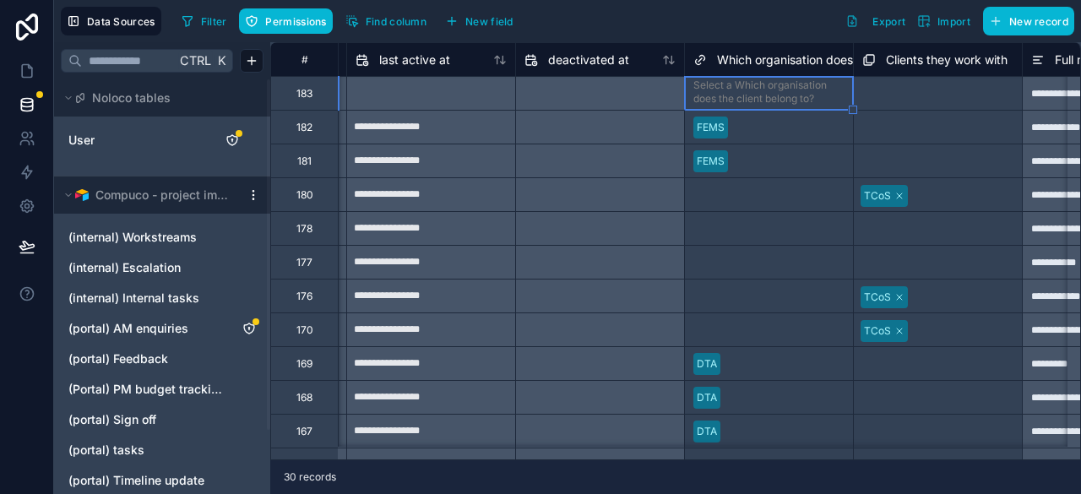
click at [714, 84] on div "Select a Which organisation does the client belong to?" at bounding box center [768, 92] width 151 height 27
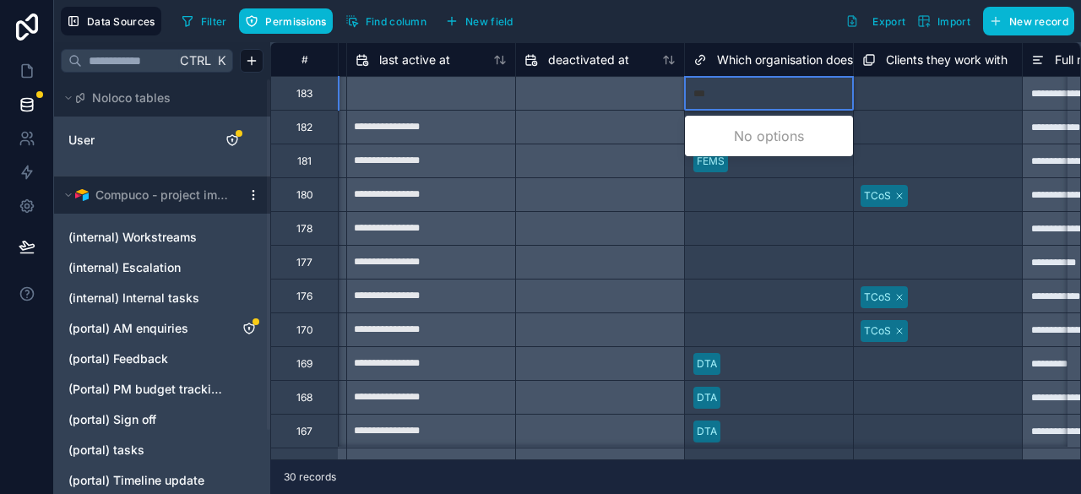
type input "****"
click at [741, 126] on div "PRCA" at bounding box center [769, 136] width 168 height 34
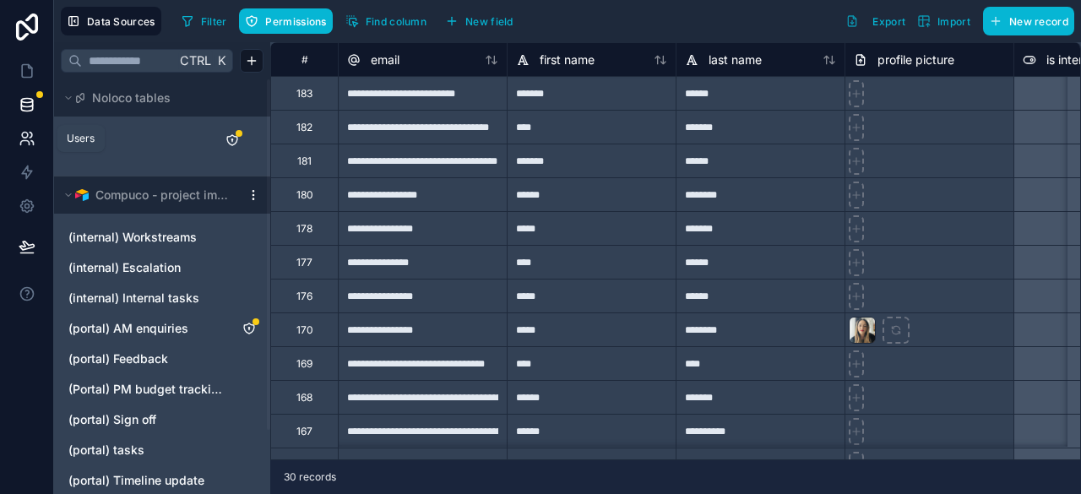
click at [25, 137] on icon at bounding box center [25, 136] width 6 height 6
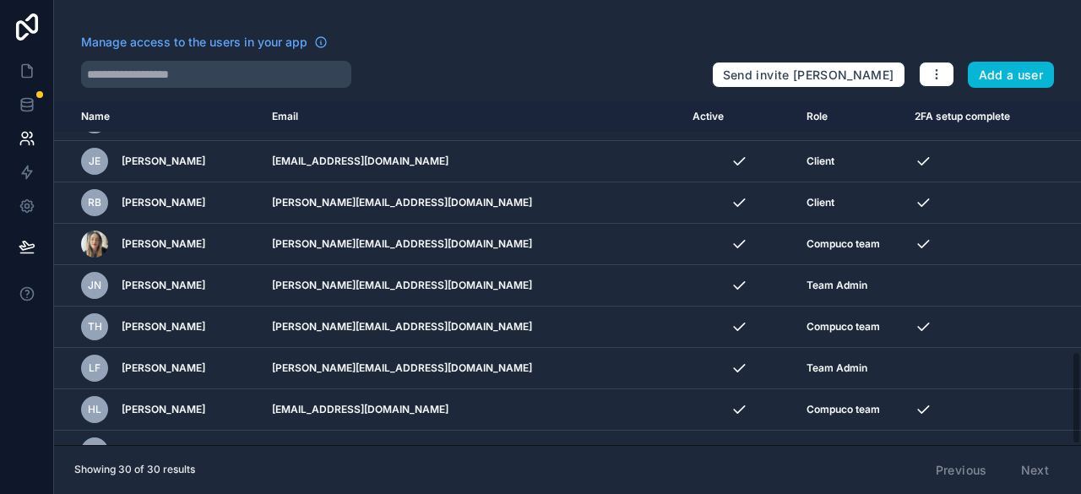
scroll to position [919, 0]
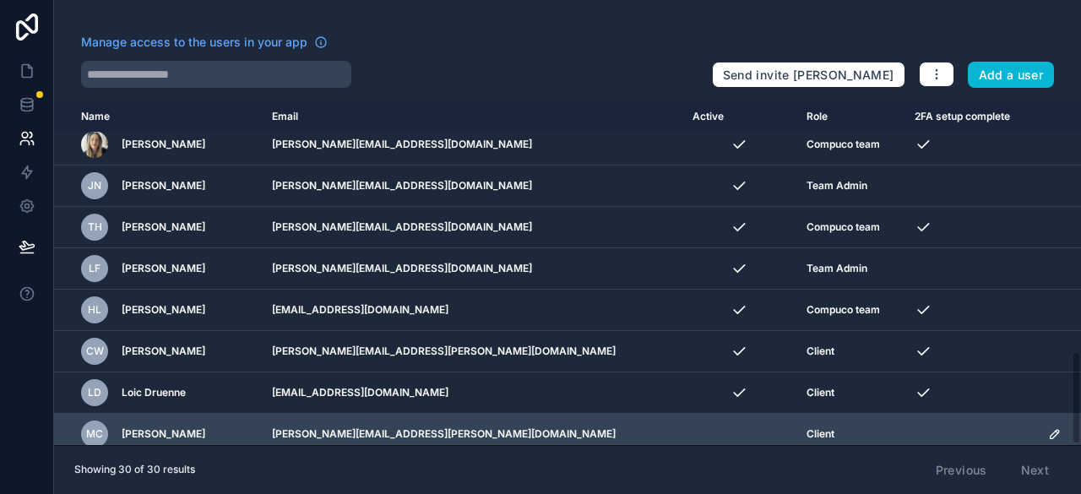
click at [1051, 430] on icon "scrollable content" at bounding box center [1055, 434] width 8 height 8
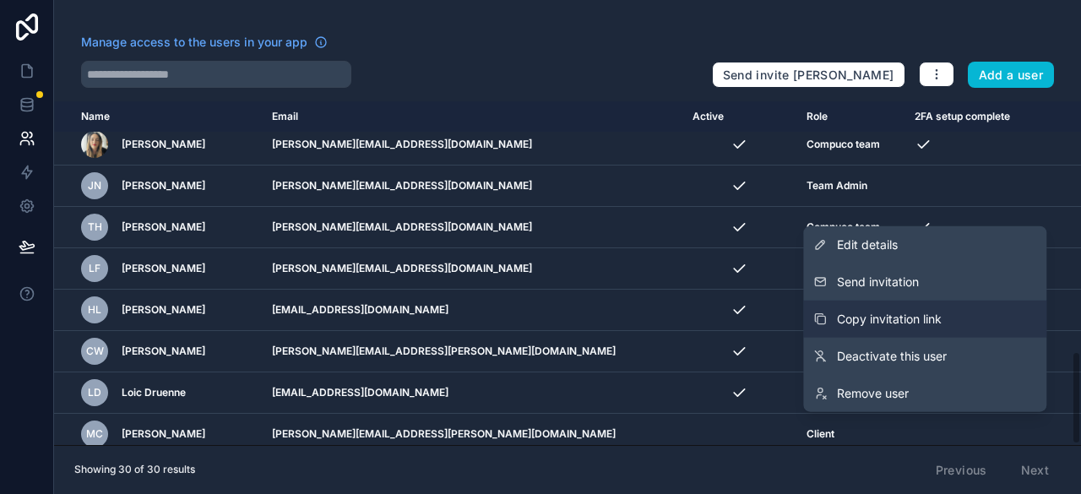
click at [886, 317] on span "Copy invitation link" at bounding box center [889, 319] width 105 height 17
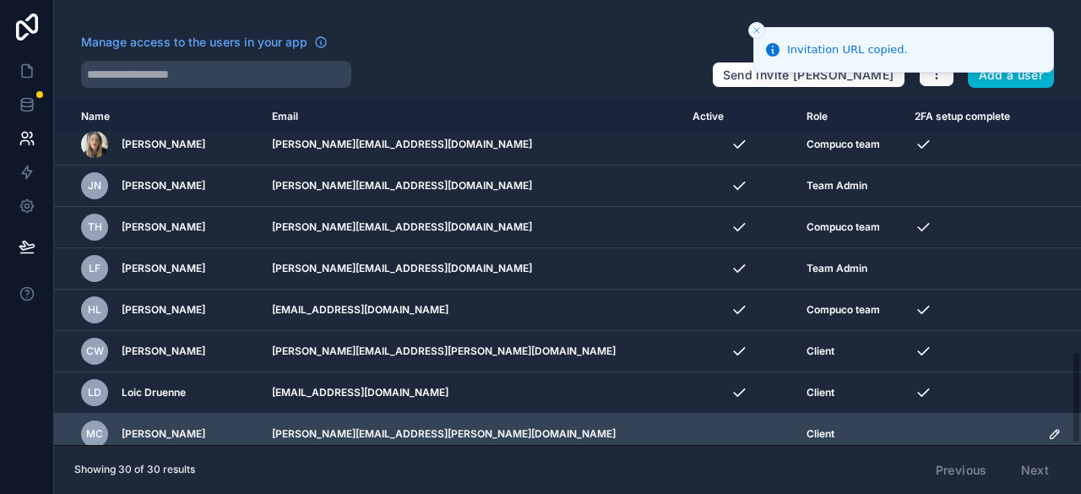
click at [1054, 427] on icon "scrollable content" at bounding box center [1055, 434] width 14 height 14
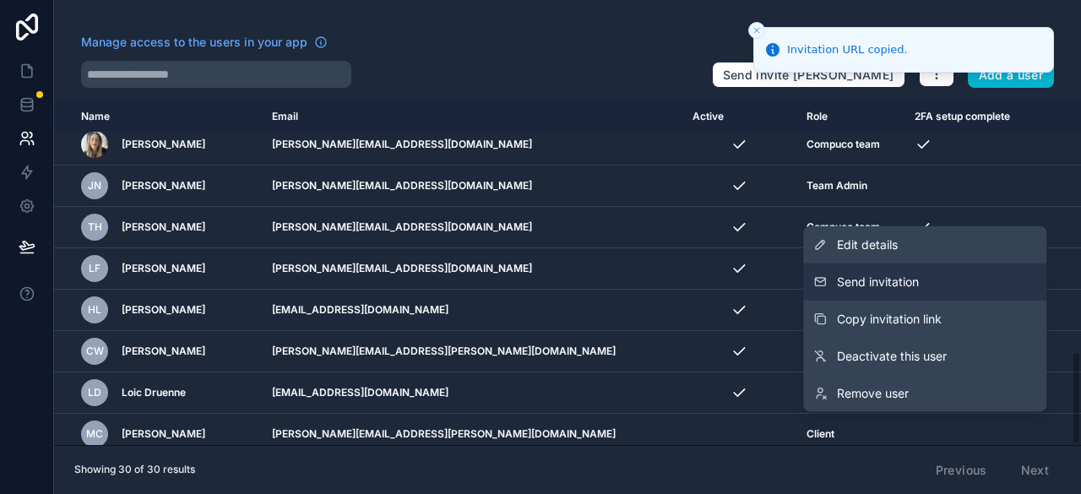
click at [901, 285] on span "Send invitation" at bounding box center [878, 282] width 82 height 17
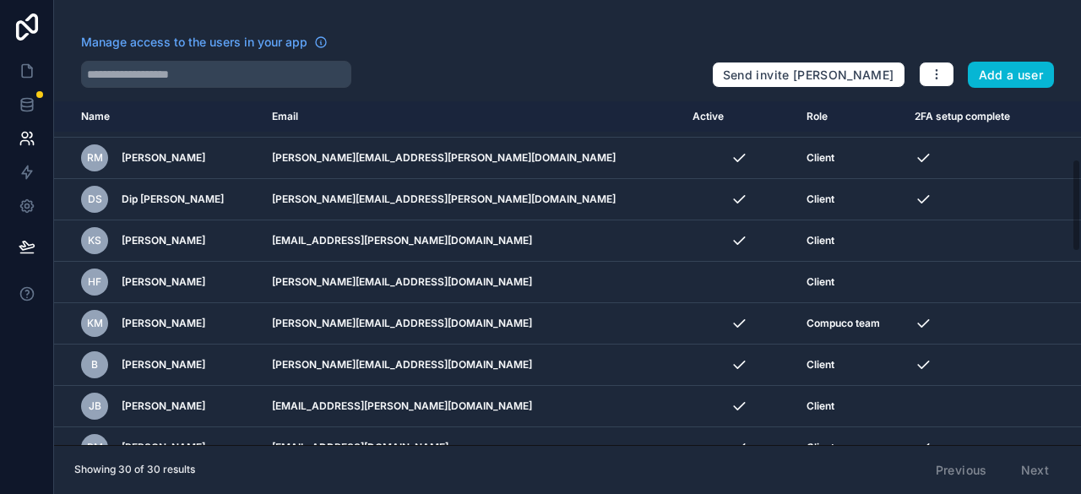
scroll to position [0, 0]
